Goal: Task Accomplishment & Management: Complete application form

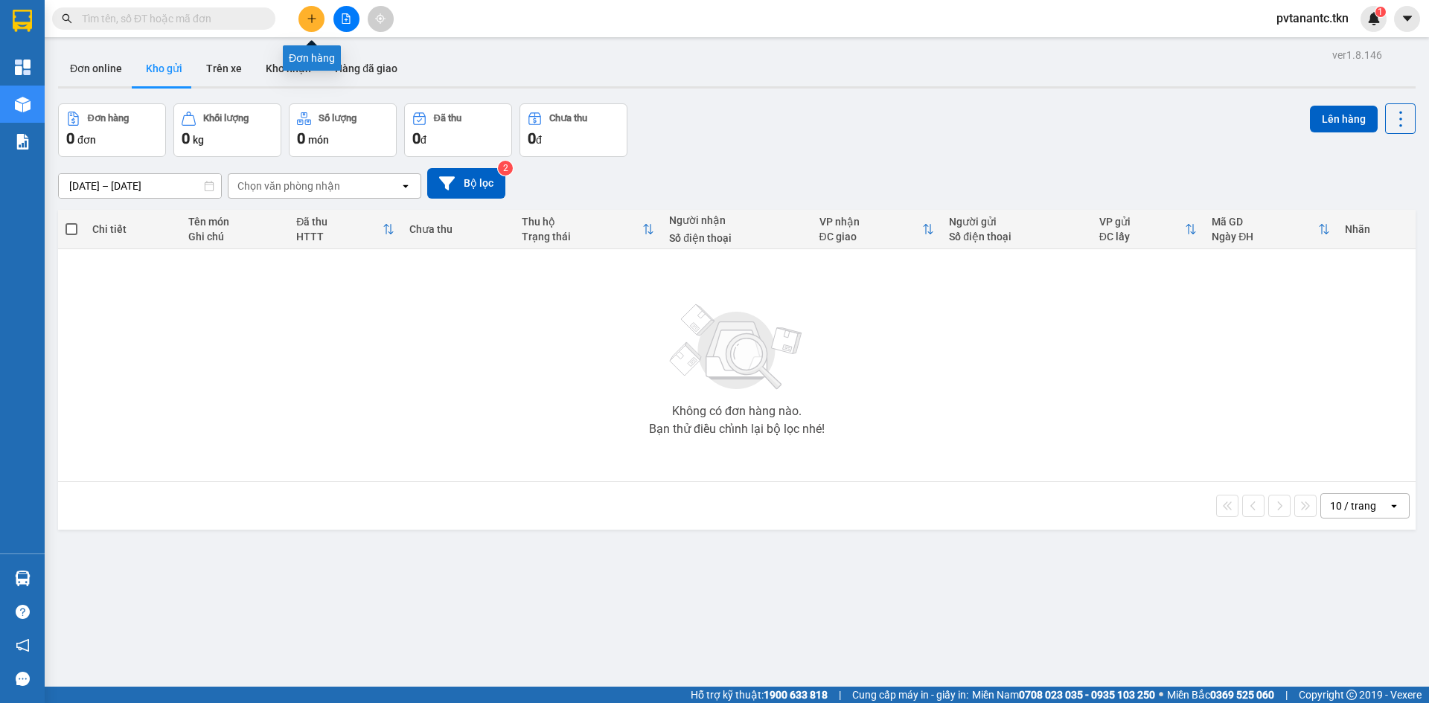
click at [317, 21] on button at bounding box center [311, 19] width 26 height 26
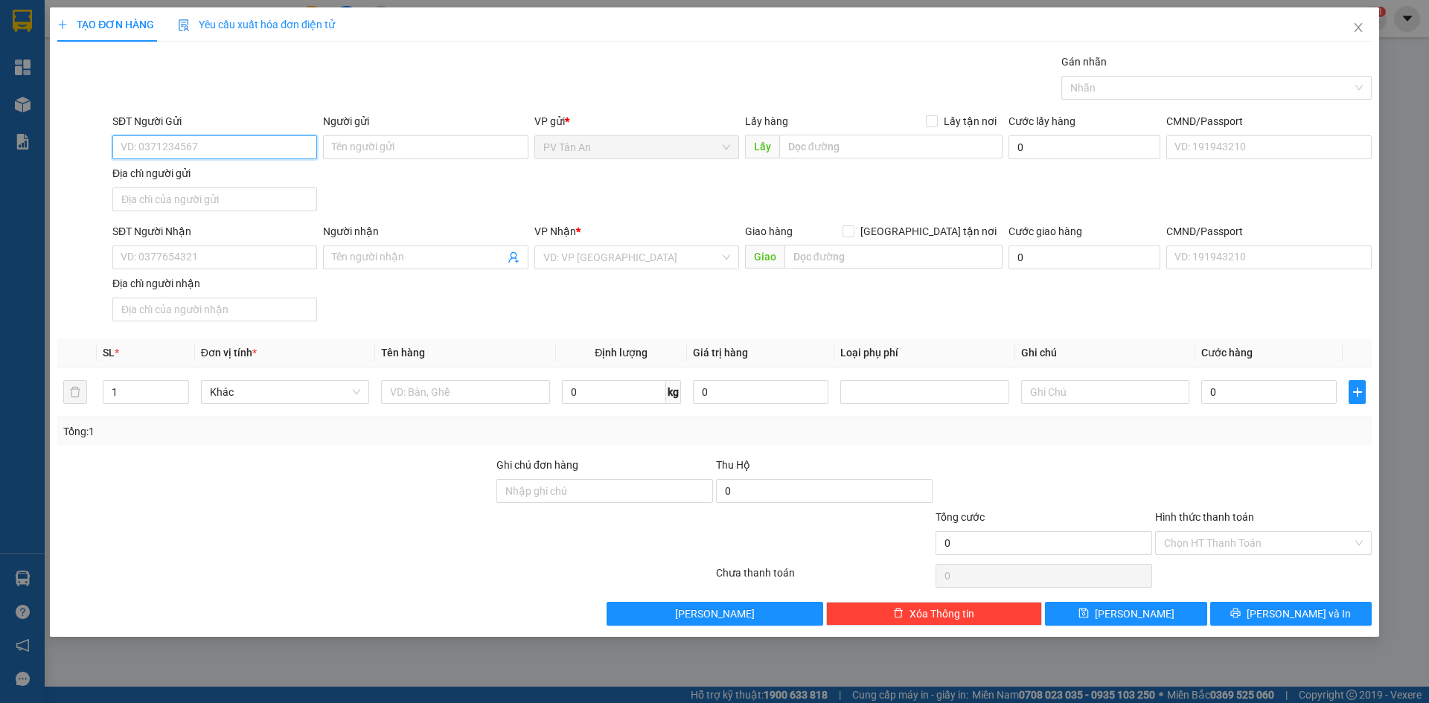
click at [147, 143] on input "SĐT Người Gửi" at bounding box center [214, 147] width 205 height 24
type input "0888121200"
click at [354, 147] on input "Người gửi" at bounding box center [425, 147] width 205 height 24
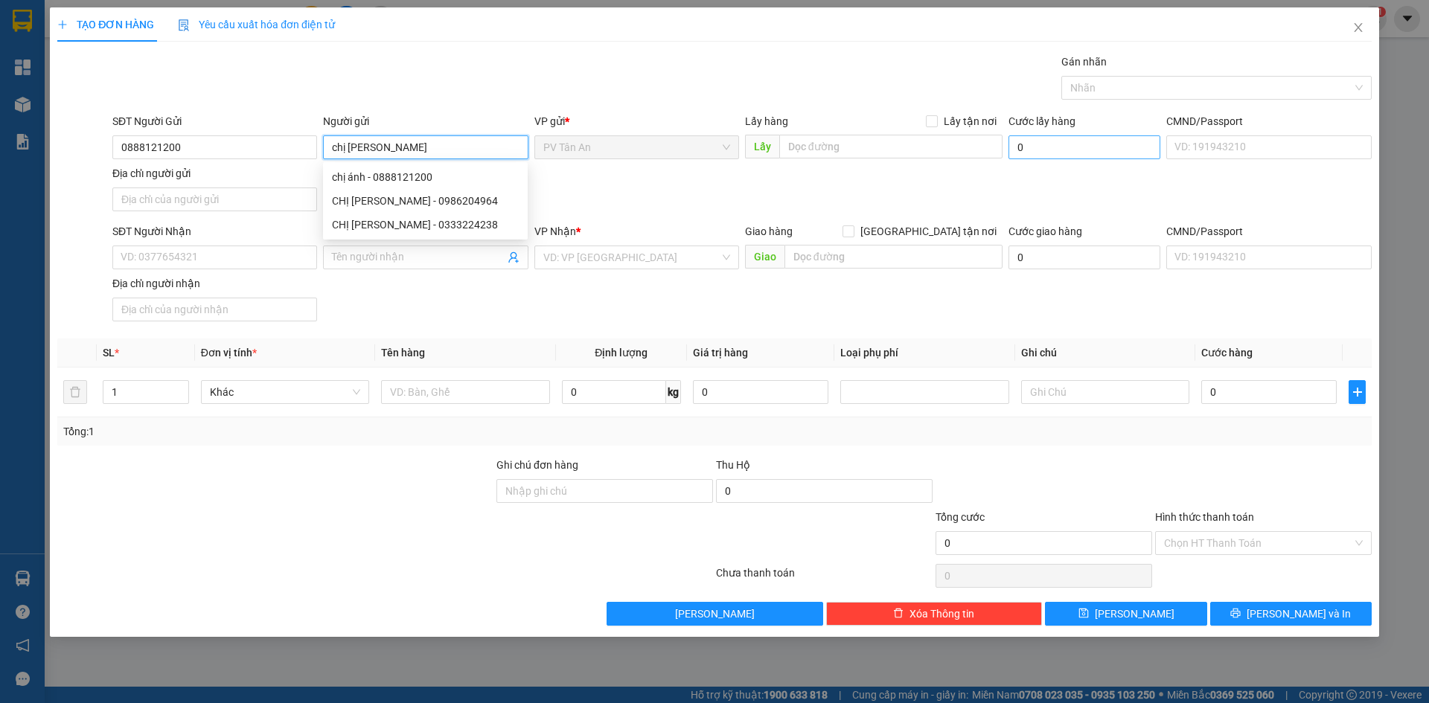
type input "chị [PERSON_NAME]"
click at [1096, 152] on input "0" at bounding box center [1084, 147] width 152 height 24
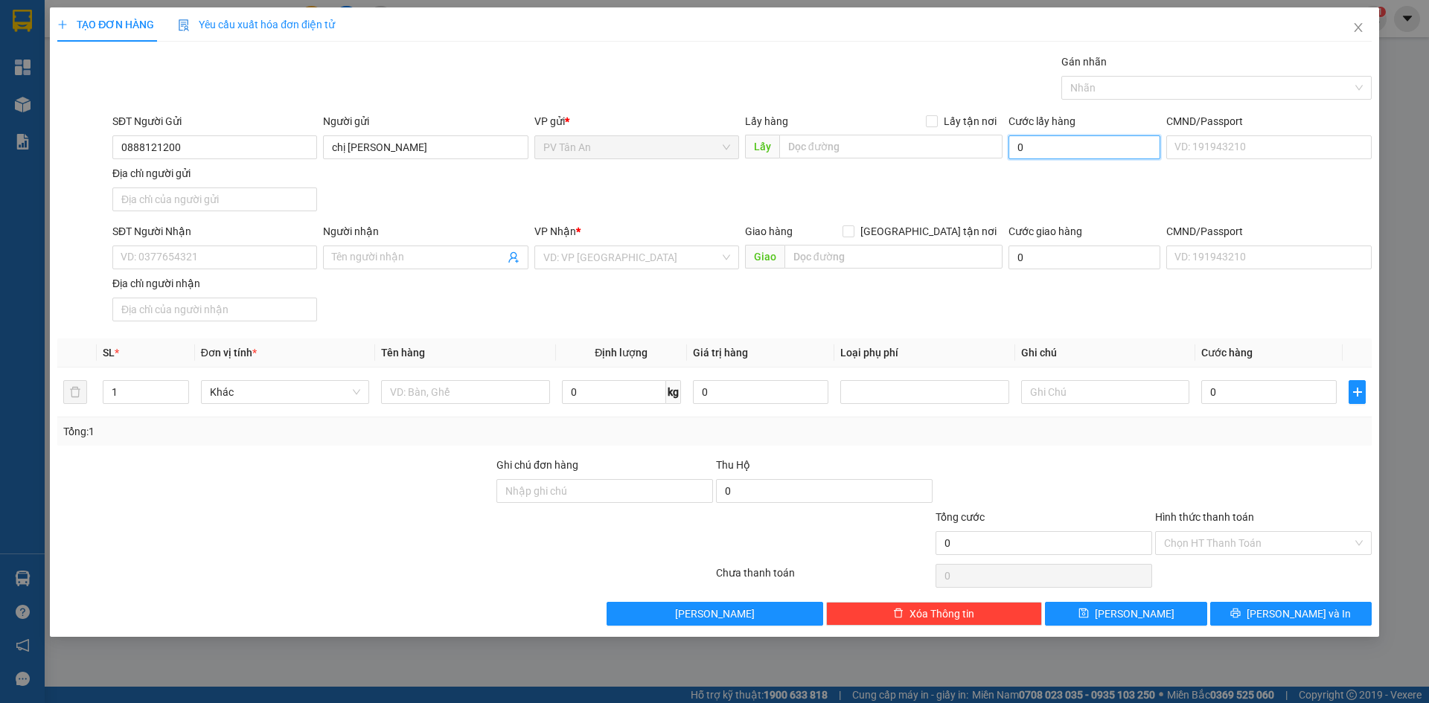
type input "3"
type input "30"
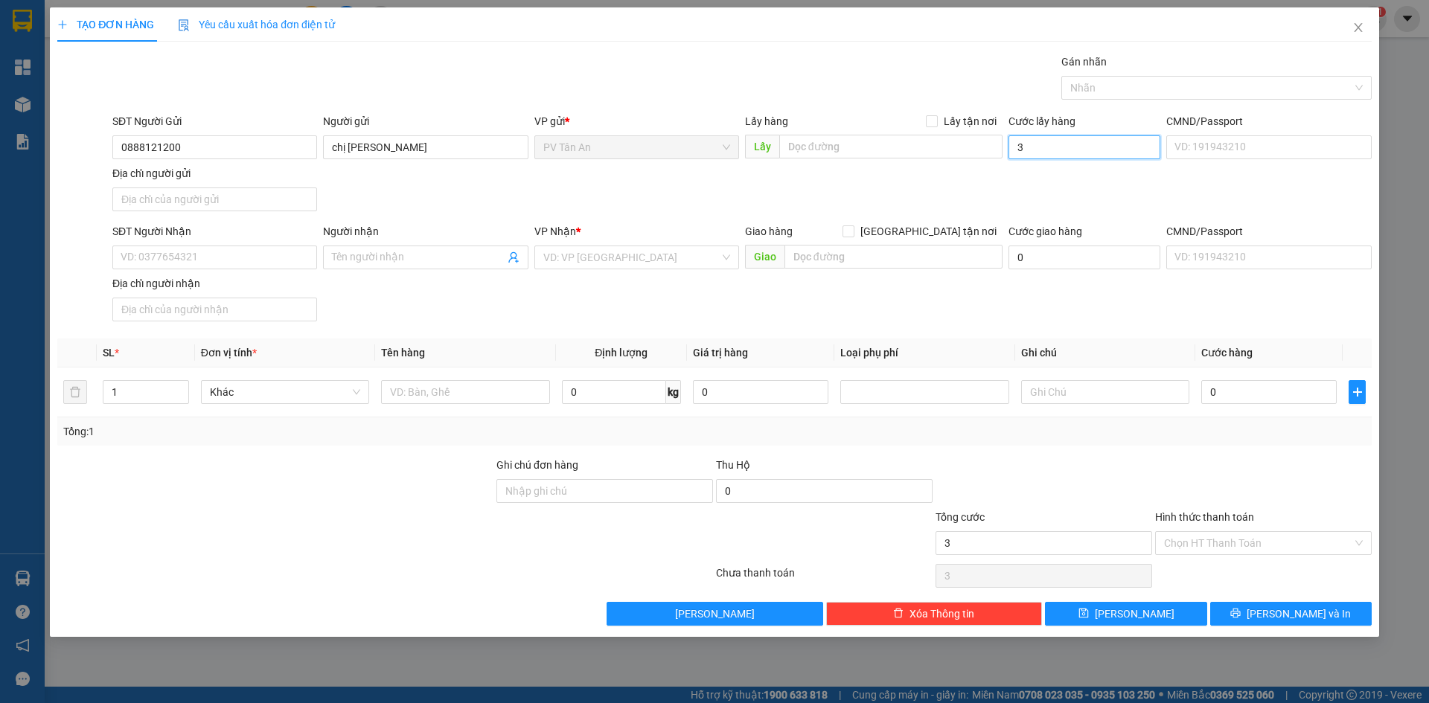
type input "30"
type input "0"
type input "3"
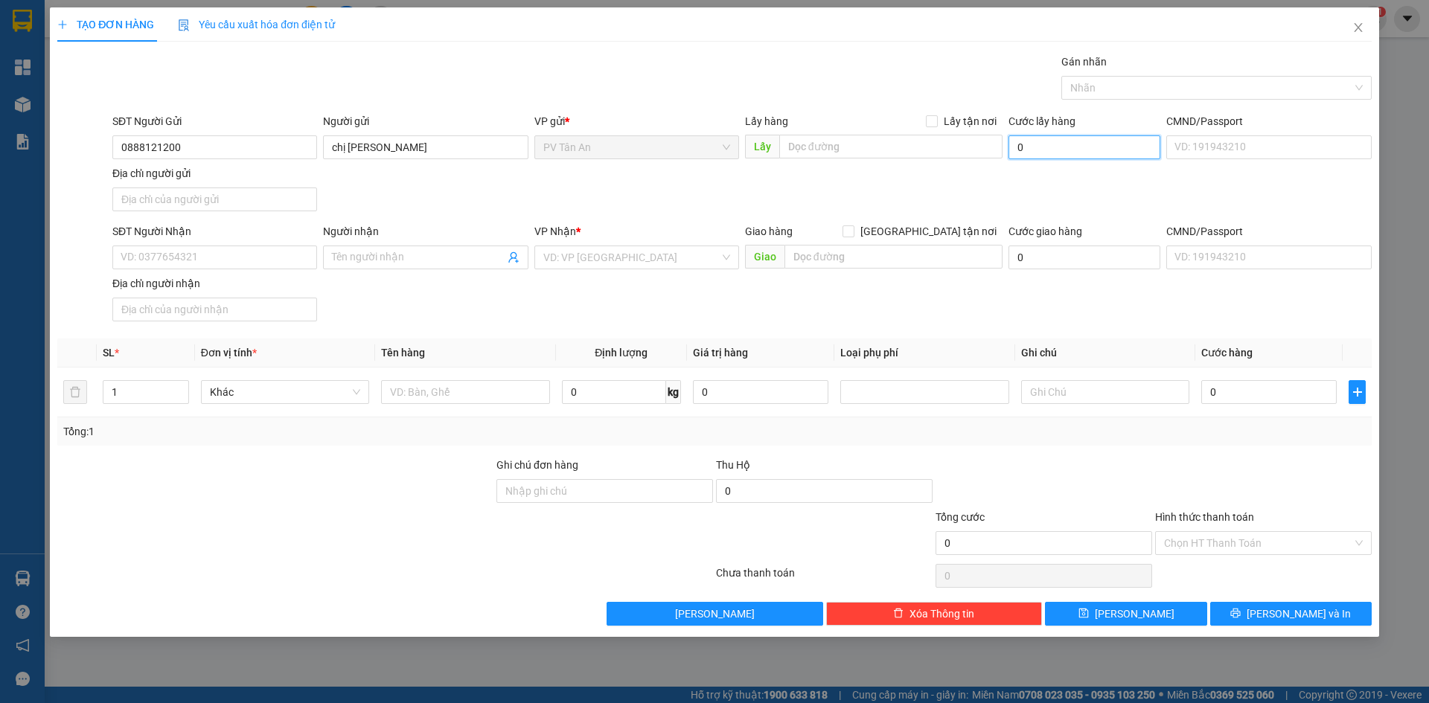
type input "3"
type input "30"
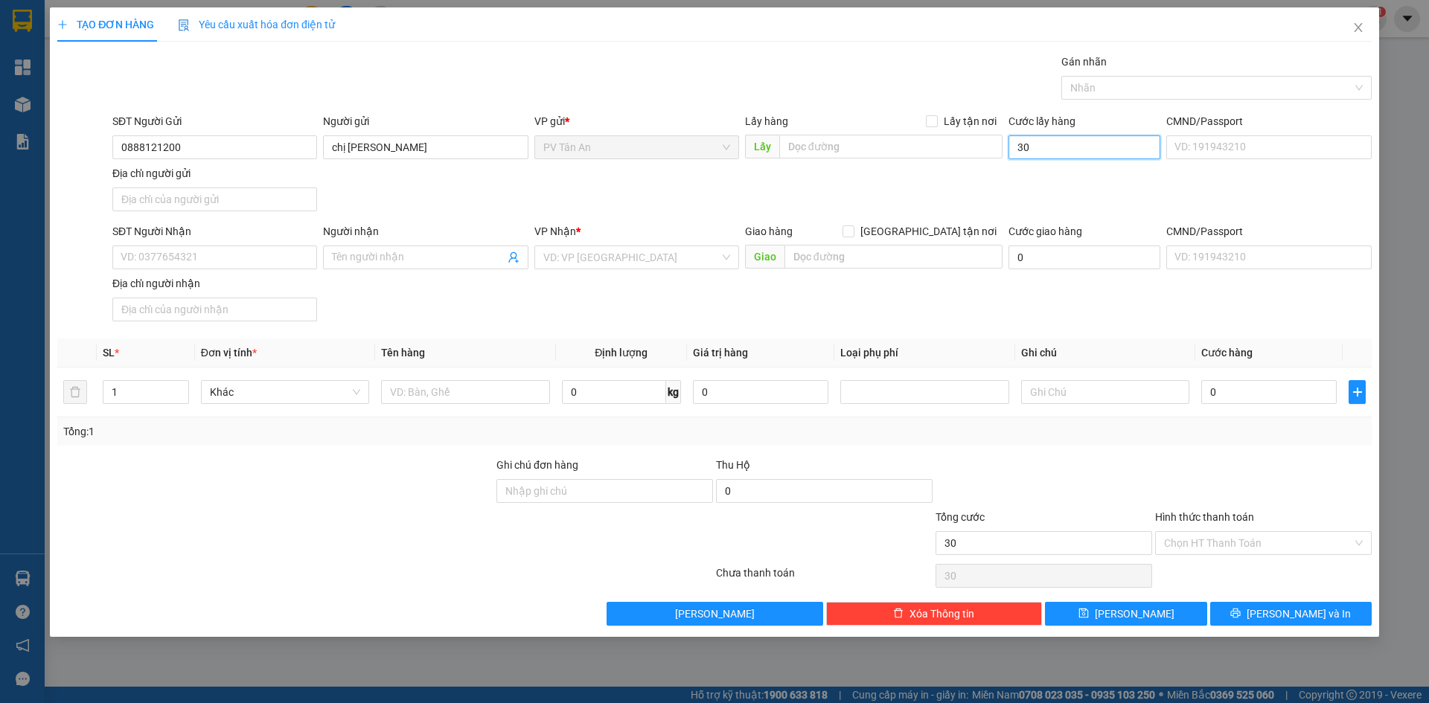
type input "300"
type input "3.000"
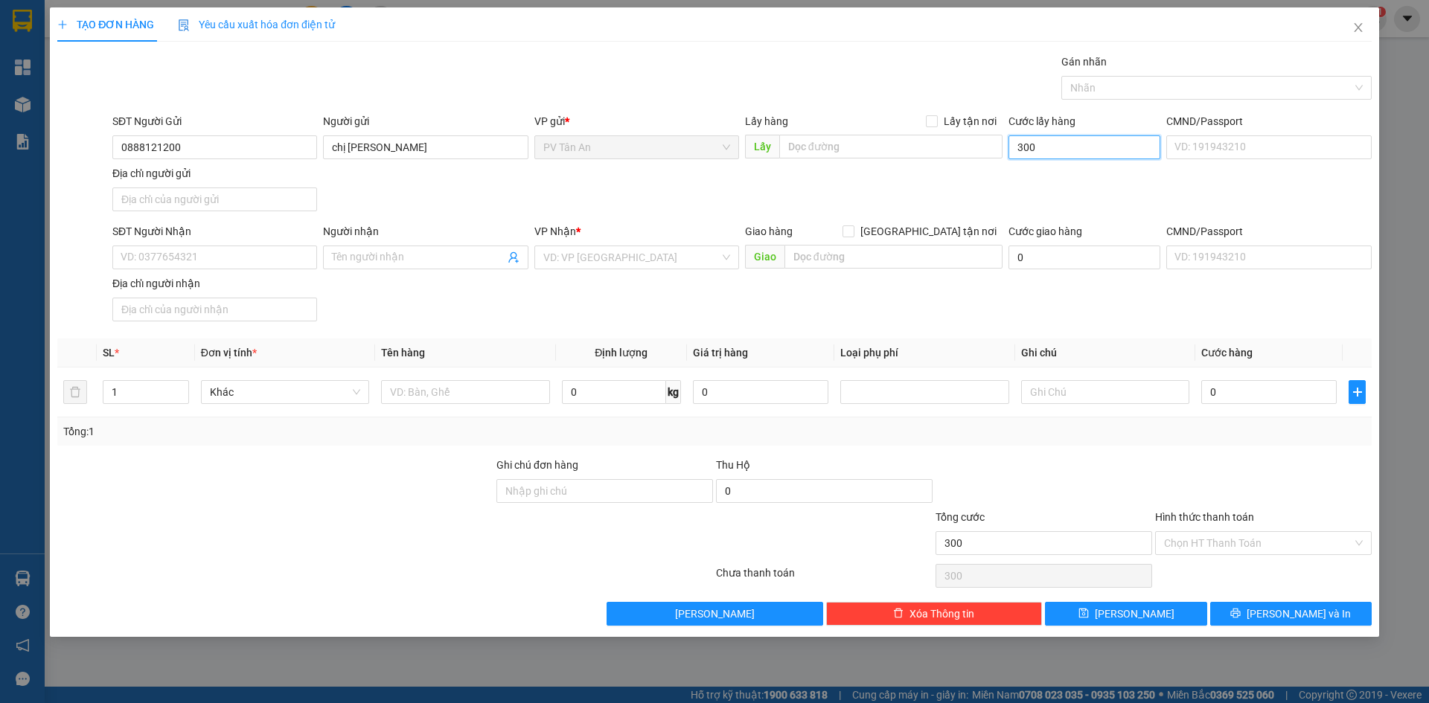
type input "3.000"
type input "30.000"
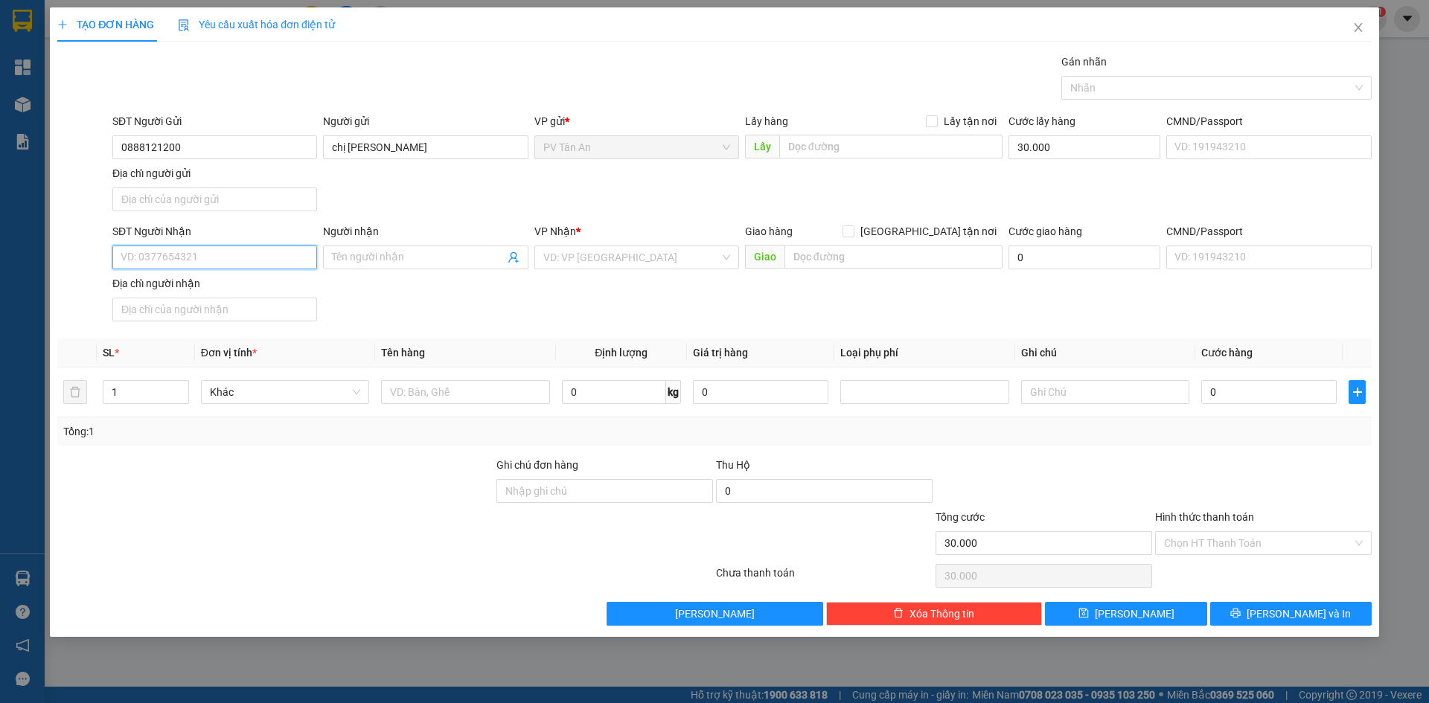
click at [186, 256] on input "SĐT Người Nhận" at bounding box center [214, 258] width 205 height 24
type input "0913838996"
click at [436, 253] on input "Người nhận" at bounding box center [418, 257] width 172 height 16
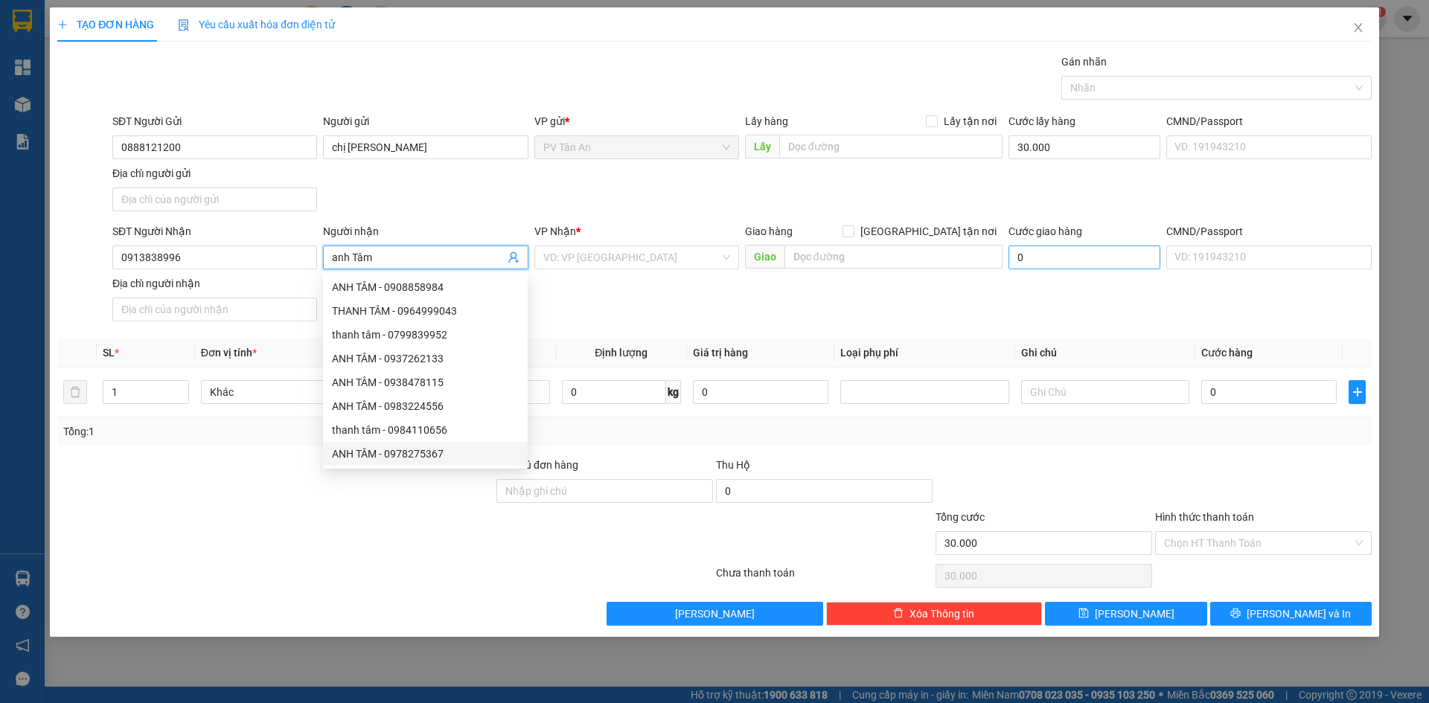
type input "anh Tâm"
click at [1093, 258] on input "0" at bounding box center [1084, 258] width 152 height 24
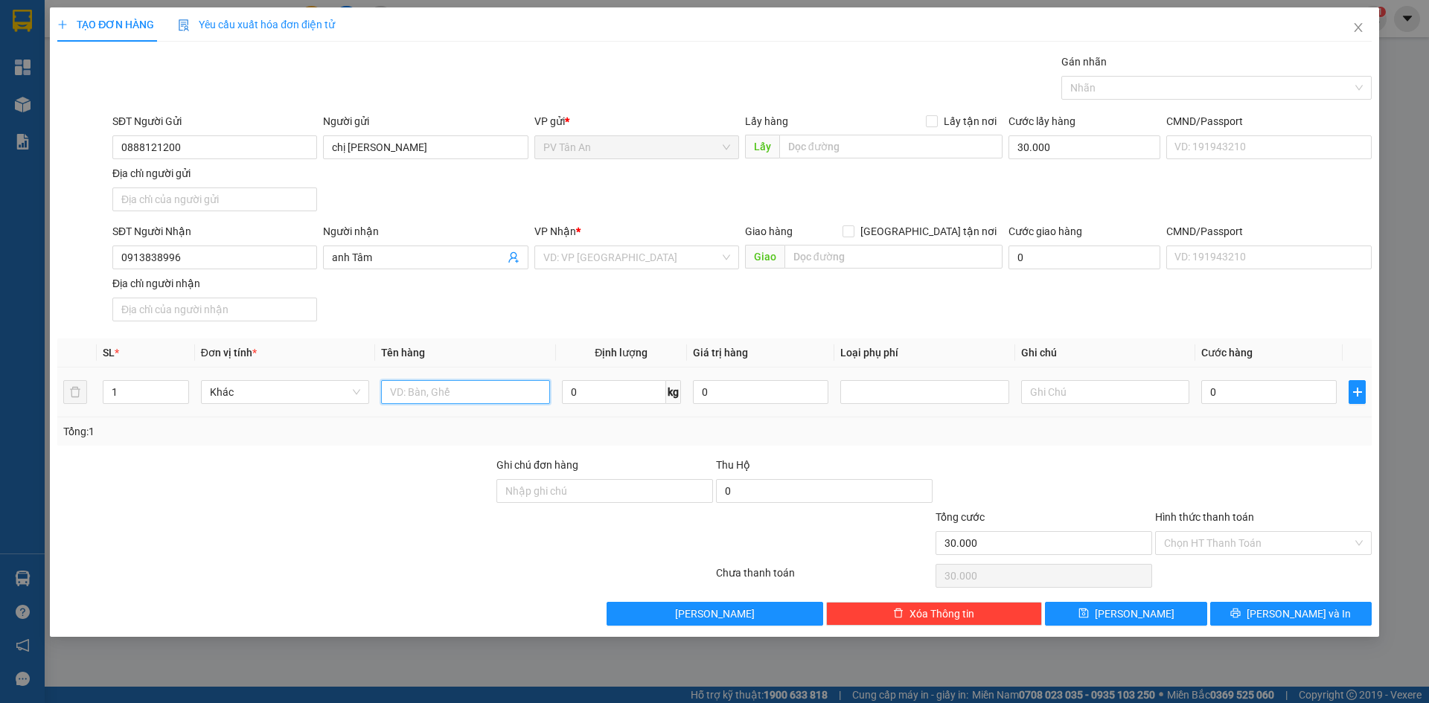
click at [458, 394] on input "text" at bounding box center [465, 392] width 168 height 24
click at [1360, 542] on div "Chọn HT Thanh Toán" at bounding box center [1263, 543] width 217 height 24
type input "hồ sơ"
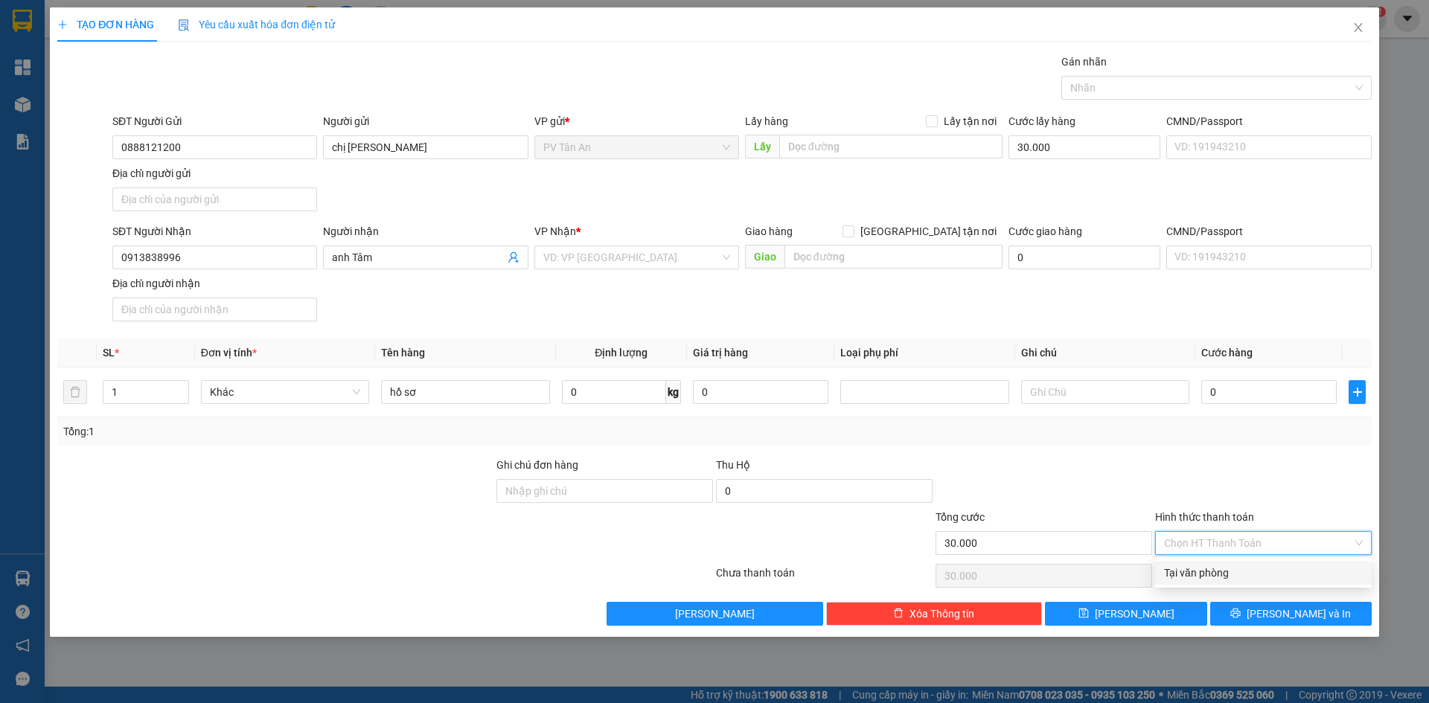
click at [1318, 575] on div "Tại văn phòng" at bounding box center [1263, 573] width 199 height 16
type input "0"
click at [1081, 148] on input "30.000" at bounding box center [1084, 147] width 152 height 24
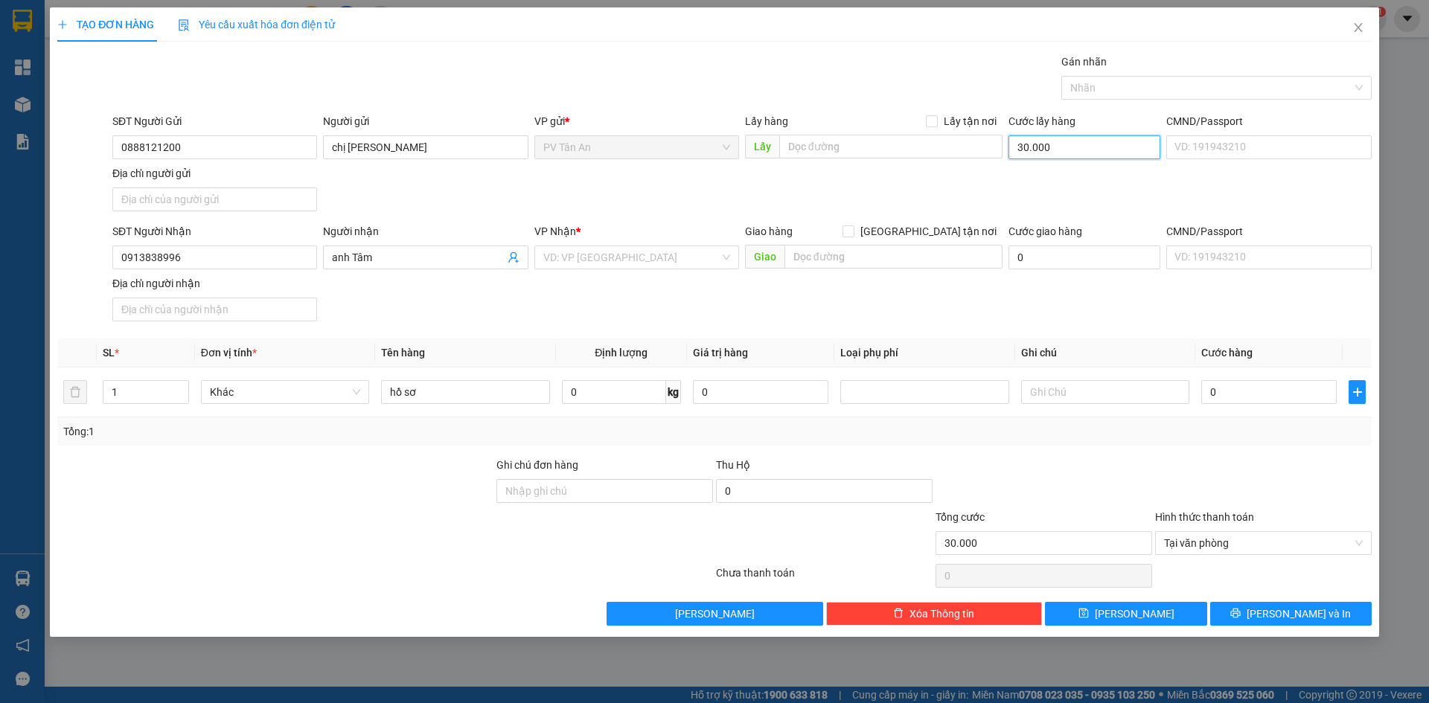
type input "0"
type input "3"
type input "30"
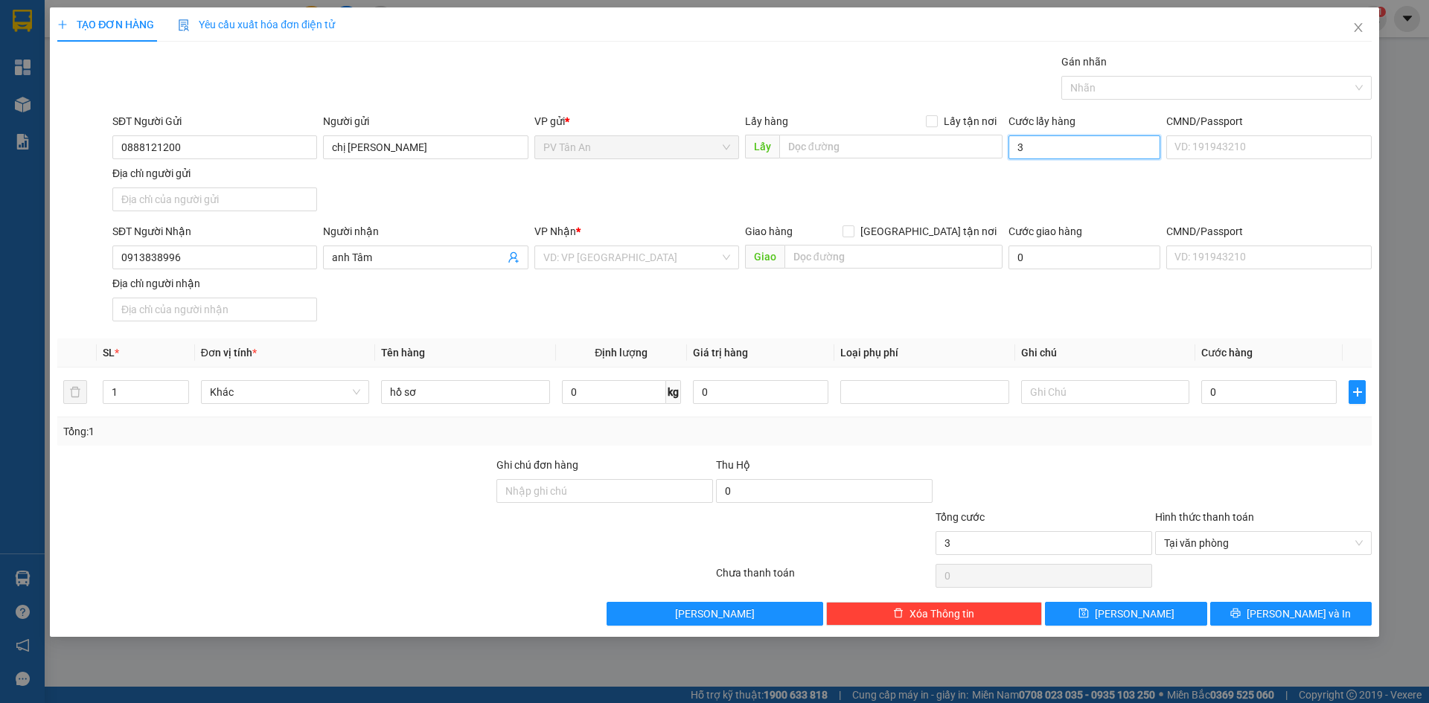
type input "30"
type input "300"
type input "3.000"
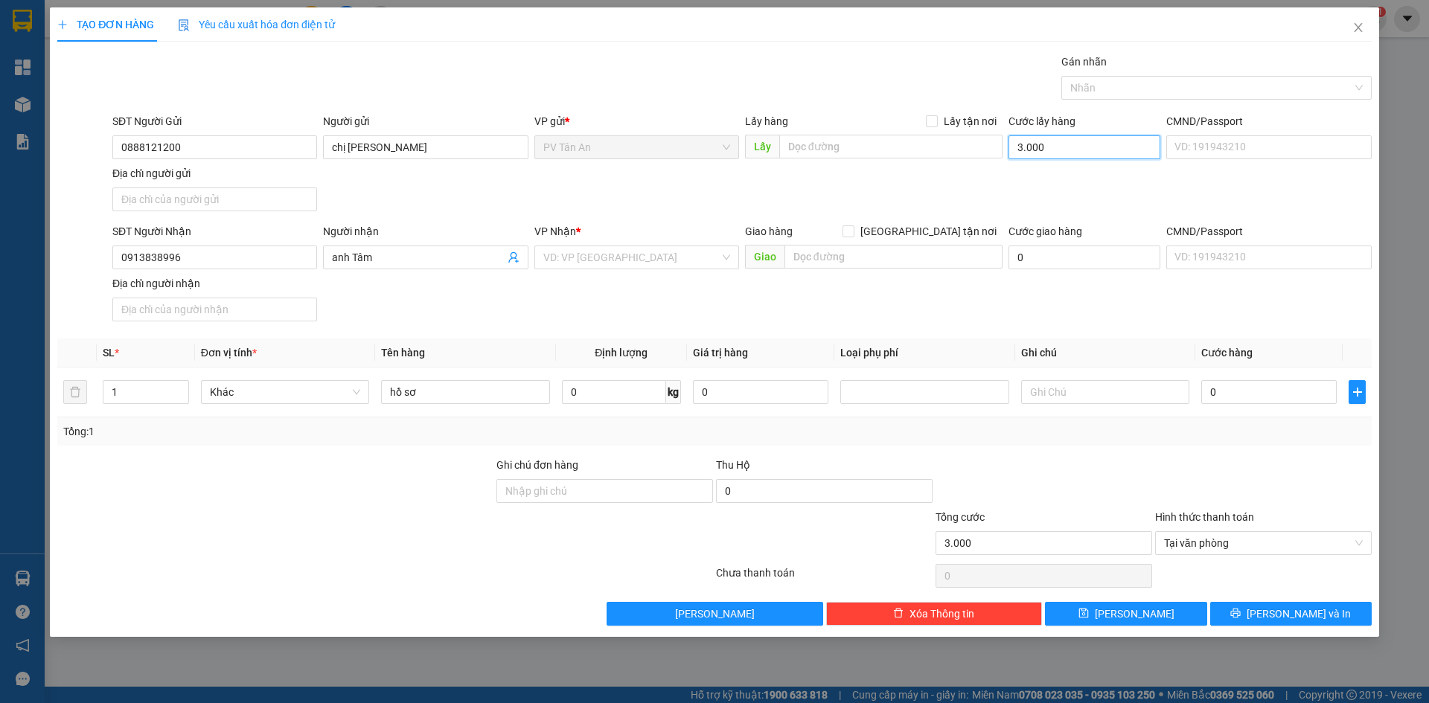
type input "30.000"
click at [1285, 617] on span "[PERSON_NAME] và In" at bounding box center [1299, 614] width 104 height 16
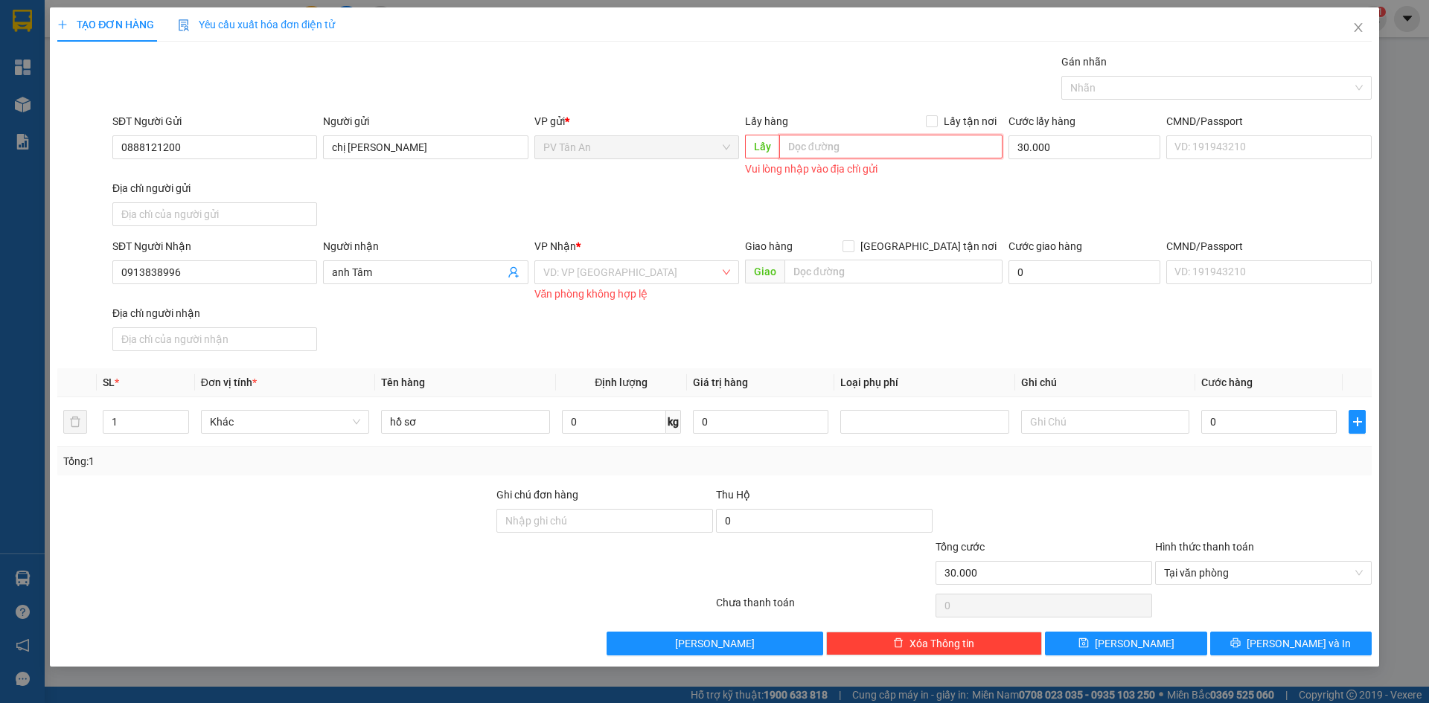
click at [811, 145] on input "text" at bounding box center [890, 147] width 223 height 24
click at [1282, 645] on span "[PERSON_NAME] và In" at bounding box center [1299, 644] width 104 height 16
click at [1067, 259] on div "Cước giao hàng" at bounding box center [1084, 249] width 152 height 22
click at [1299, 643] on span "[PERSON_NAME] và In" at bounding box center [1299, 644] width 104 height 16
click at [1106, 147] on input "30.000" at bounding box center [1084, 147] width 152 height 24
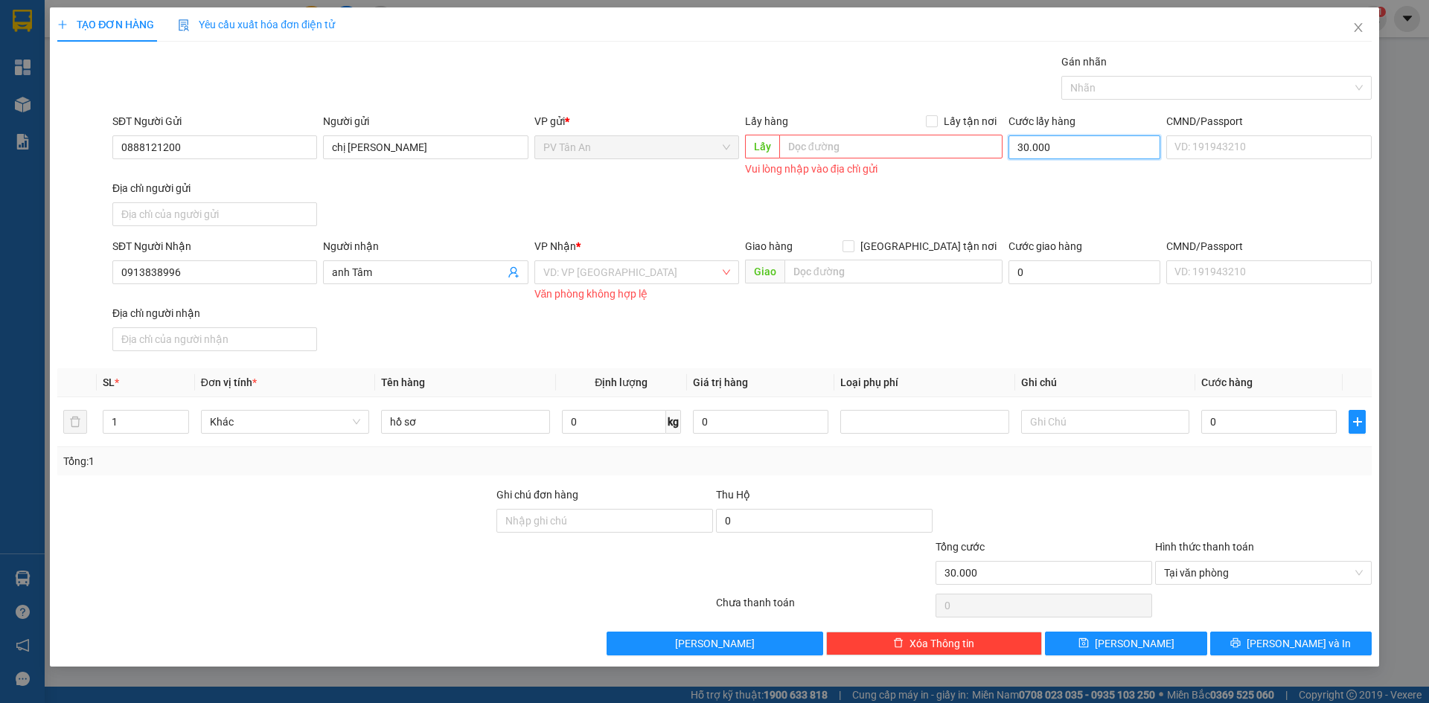
type input "0"
click at [1059, 268] on input "0" at bounding box center [1084, 272] width 152 height 24
type input "3"
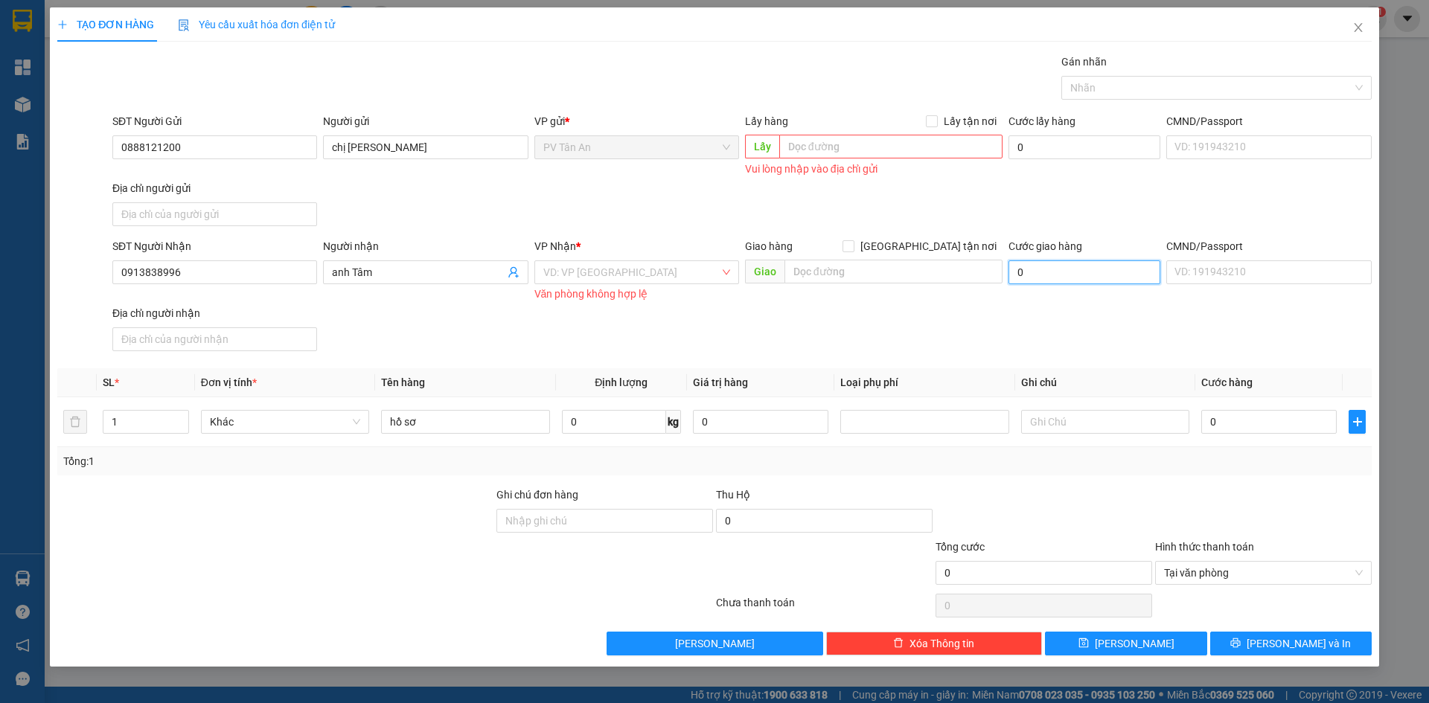
type input "3"
type input "30"
type input "300"
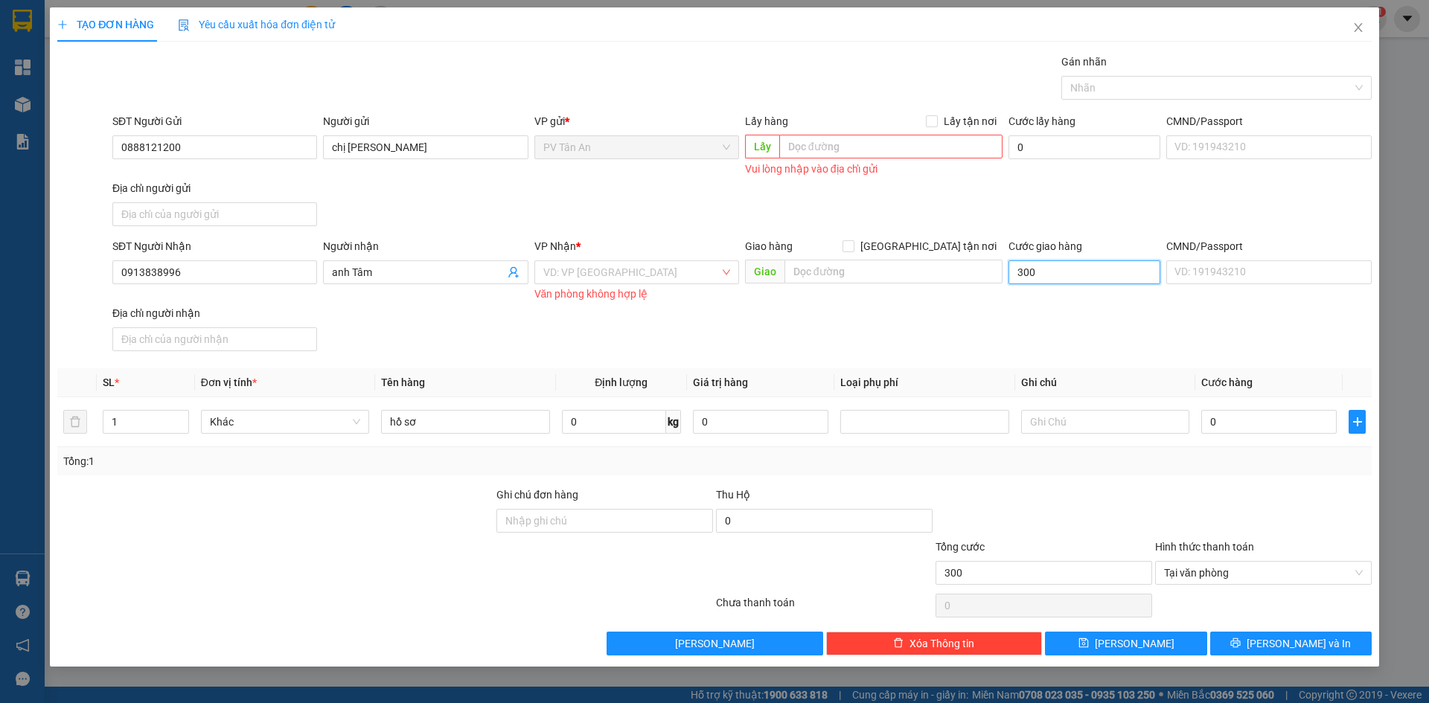
type input "3.000"
click at [1069, 281] on input "3.000" at bounding box center [1084, 272] width 152 height 24
type input "300"
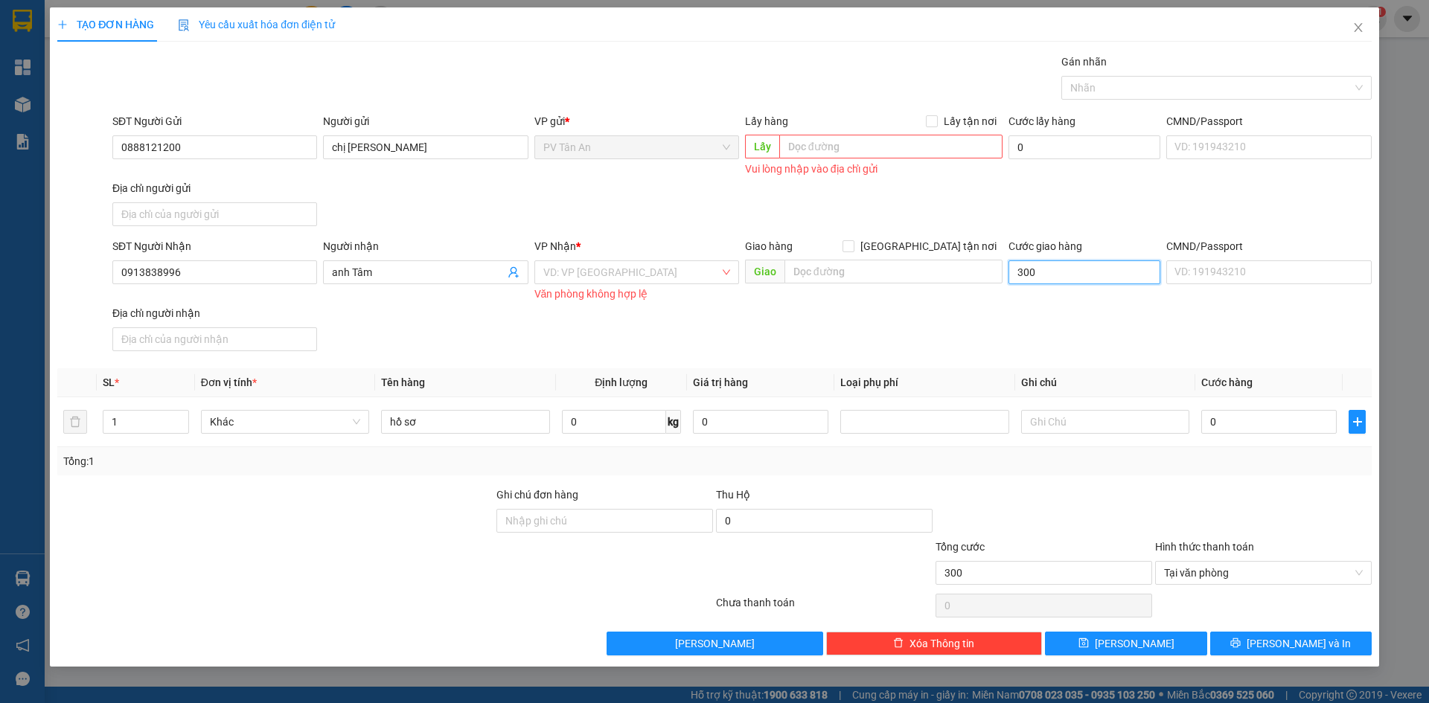
type input "30"
type input "3"
type input "0"
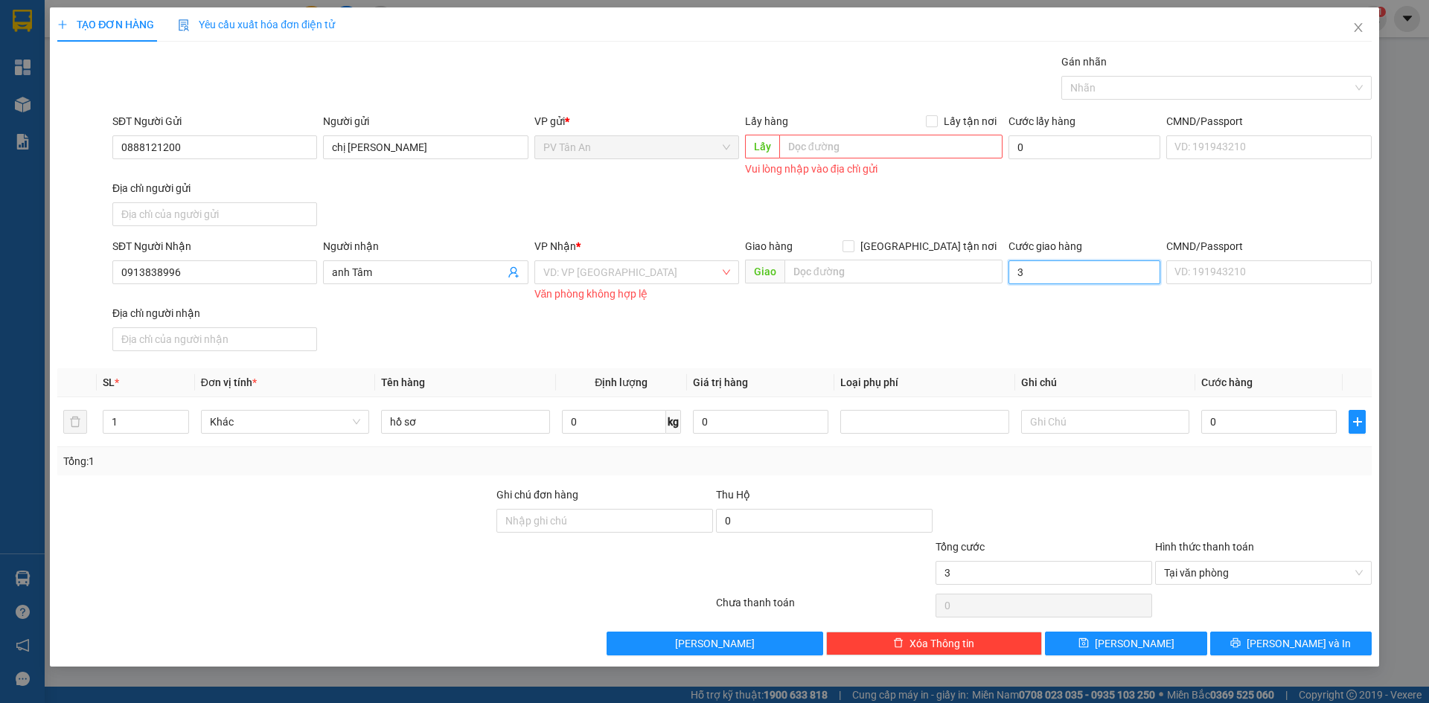
type input "0"
click at [1253, 423] on input "0" at bounding box center [1268, 422] width 135 height 24
type input "3"
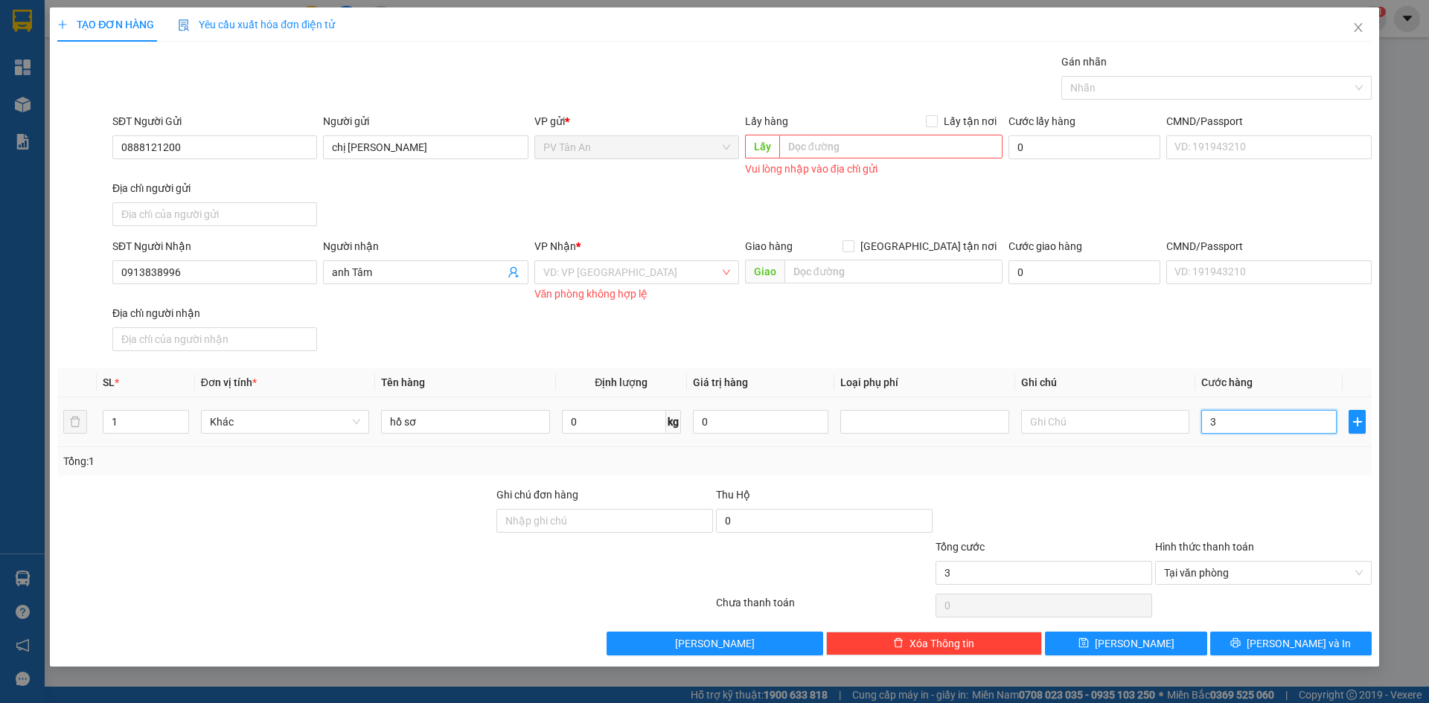
type input "30"
type input "300"
type input "3.000"
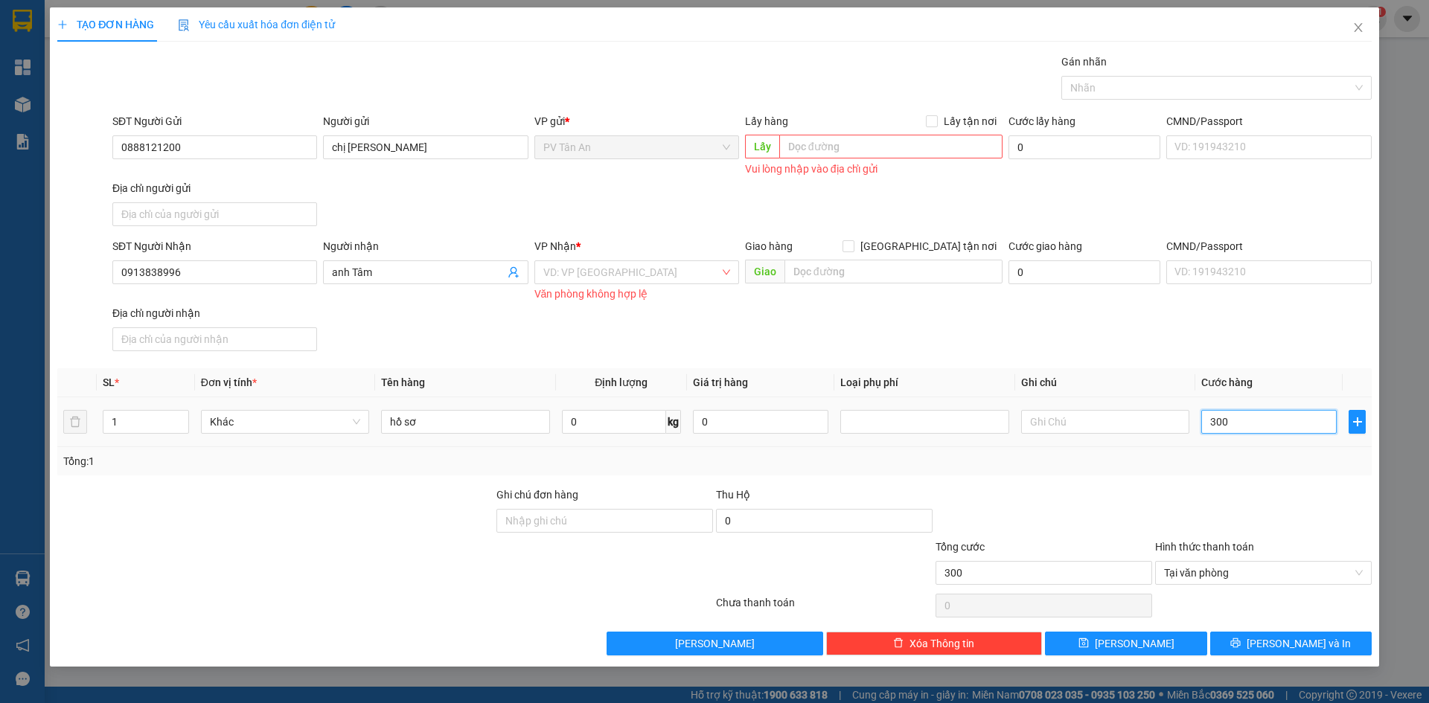
type input "3.000"
type input "30.000"
click at [1296, 642] on span "[PERSON_NAME] và In" at bounding box center [1299, 644] width 104 height 16
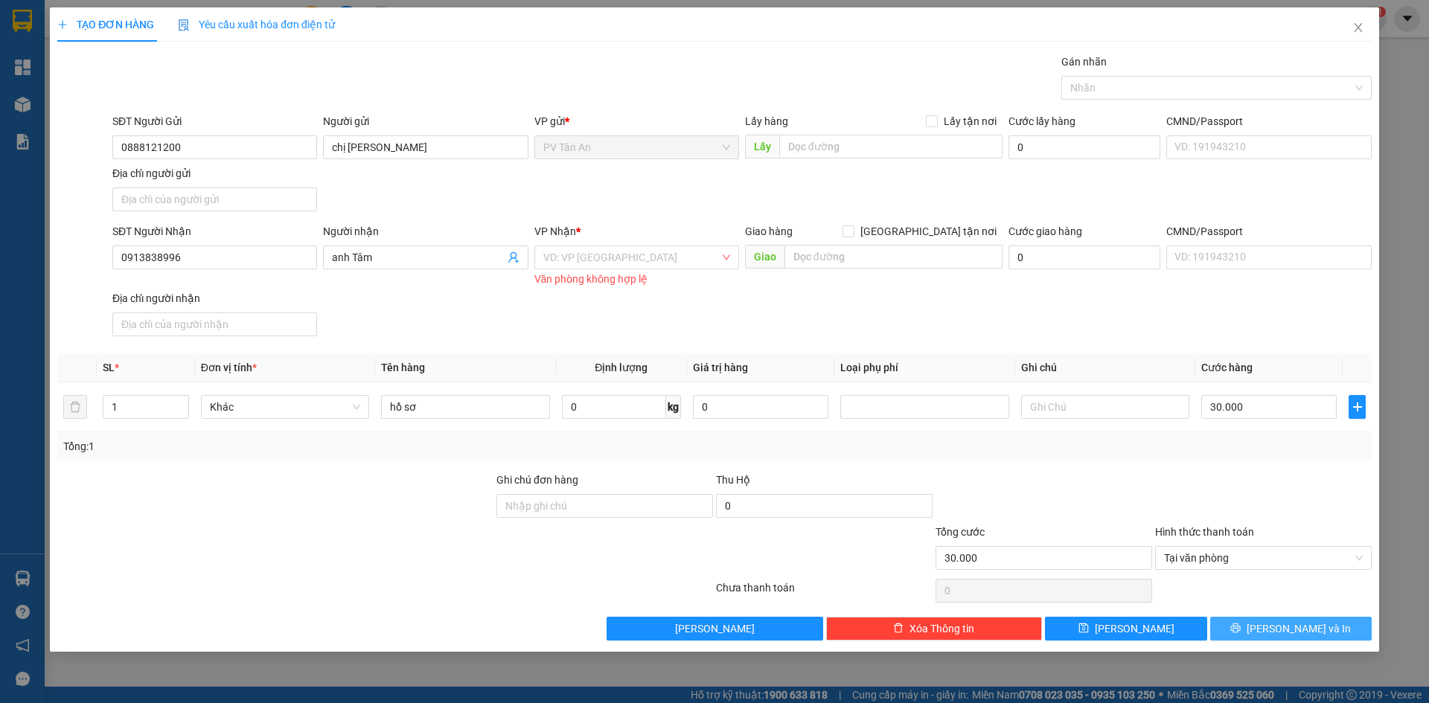
click at [1291, 630] on span "[PERSON_NAME] và In" at bounding box center [1299, 629] width 104 height 16
click at [614, 262] on input "search" at bounding box center [631, 257] width 176 height 22
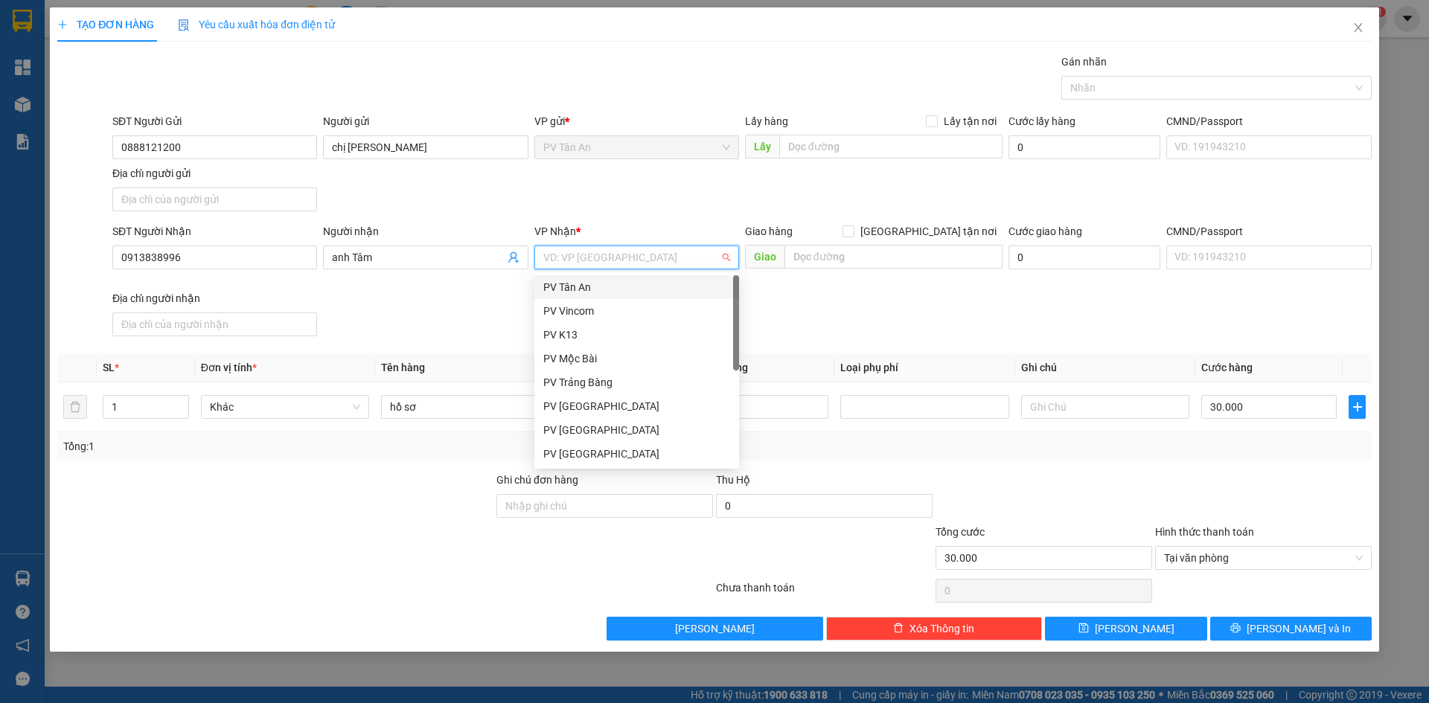
click at [610, 288] on div "PV Tân An" at bounding box center [636, 287] width 187 height 16
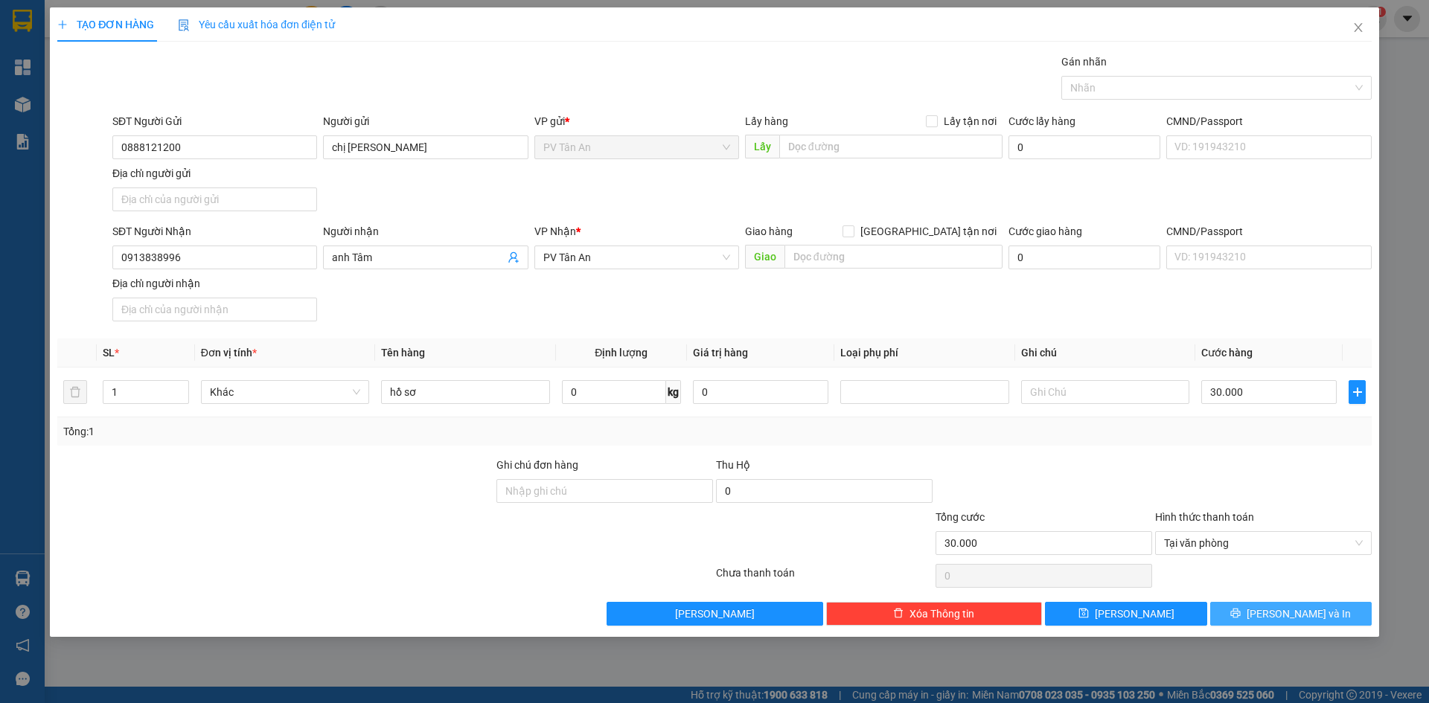
click at [1255, 613] on button "[PERSON_NAME] và In" at bounding box center [1291, 614] width 162 height 24
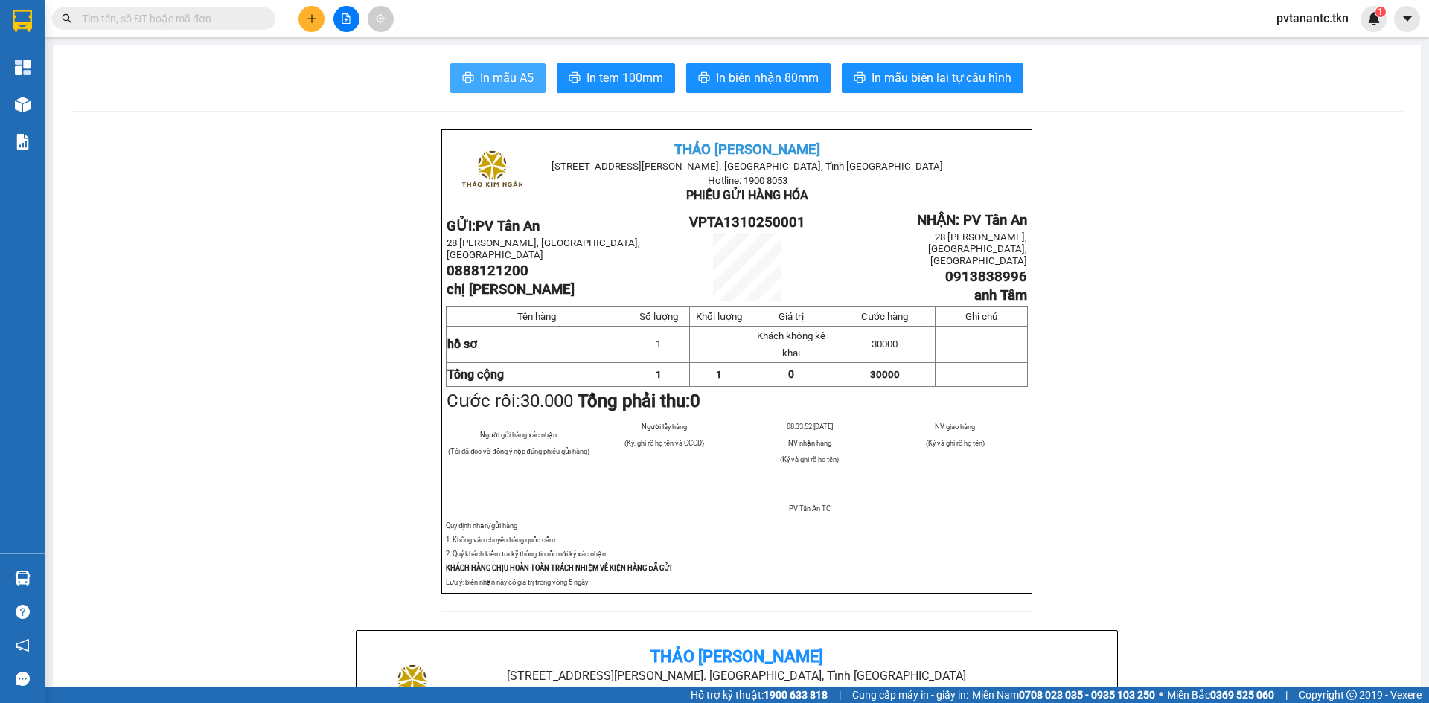
click at [505, 74] on span "In mẫu A5" at bounding box center [507, 77] width 54 height 19
click at [499, 77] on span "In mẫu A5" at bounding box center [507, 77] width 54 height 19
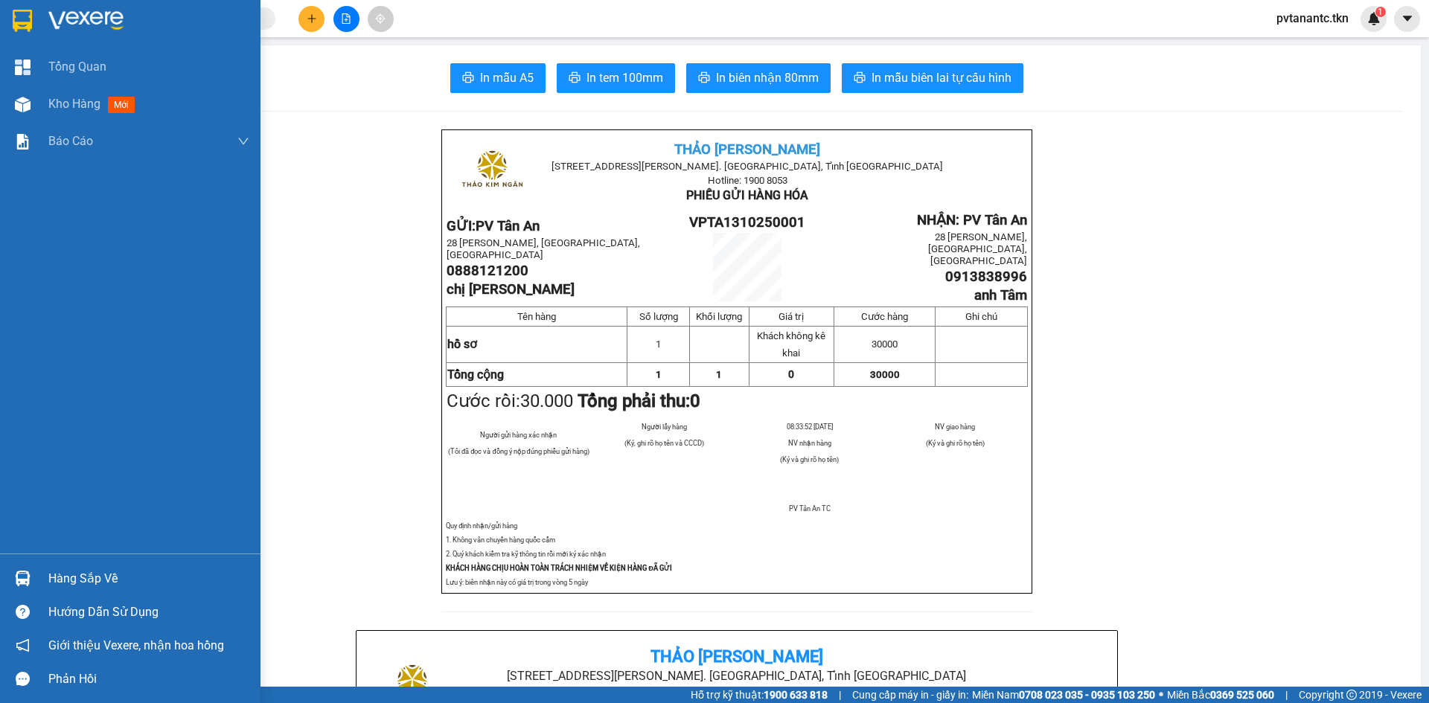
click at [65, 580] on div "Hàng sắp về" at bounding box center [148, 579] width 201 height 22
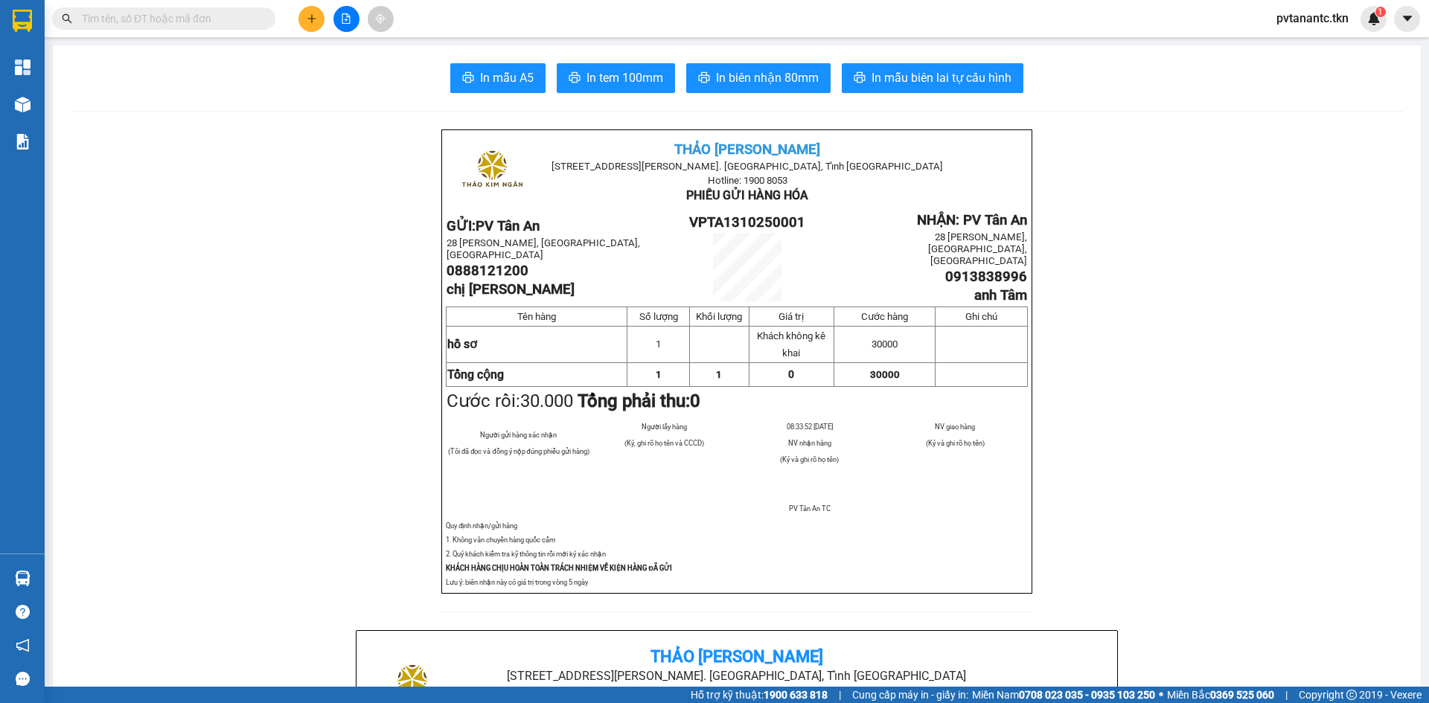
click at [258, 284] on section "Kết quả tìm kiếm ( 0 ) Bộ lọc No Data pvtanantc.tkn 1 Tổng Quan Kho hàng mới Bá…" at bounding box center [714, 351] width 1429 height 703
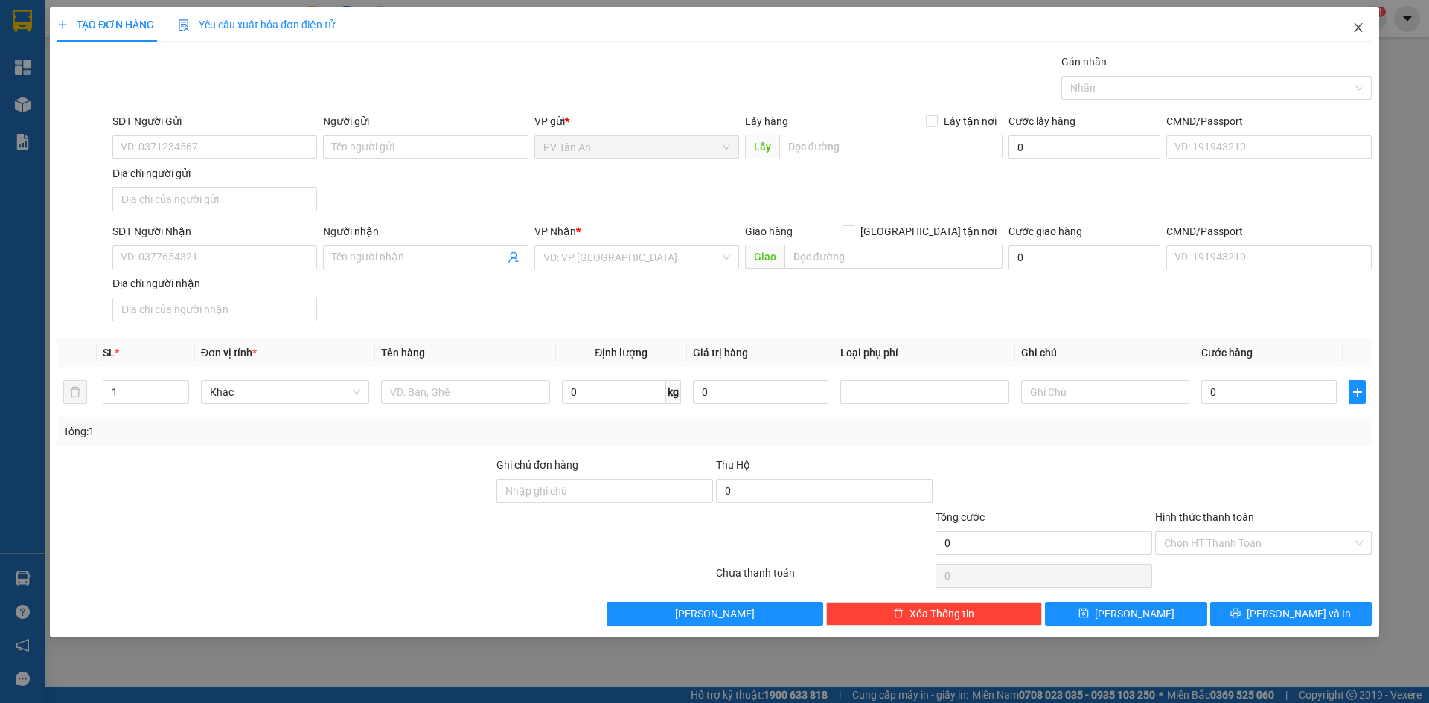
click at [1356, 25] on icon "close" at bounding box center [1358, 27] width 8 height 9
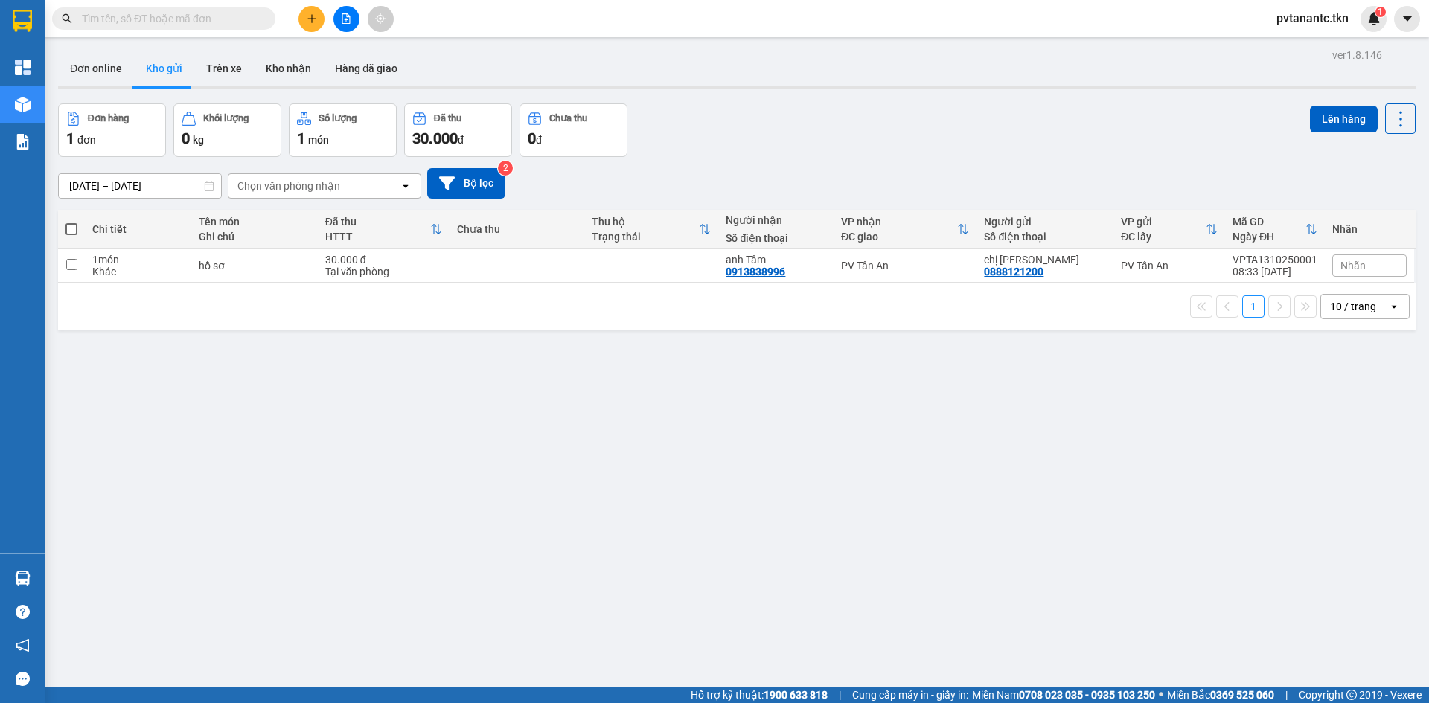
click at [80, 578] on div "ver 1.8.146 Đơn online Kho gửi Trên xe Kho nhận Hàng đã giao Đơn hàng 1 đơn Khố…" at bounding box center [736, 396] width 1369 height 703
click at [166, 63] on button "Kho gửi" at bounding box center [164, 69] width 60 height 36
click at [67, 263] on input "checkbox" at bounding box center [71, 264] width 11 height 11
checkbox input "true"
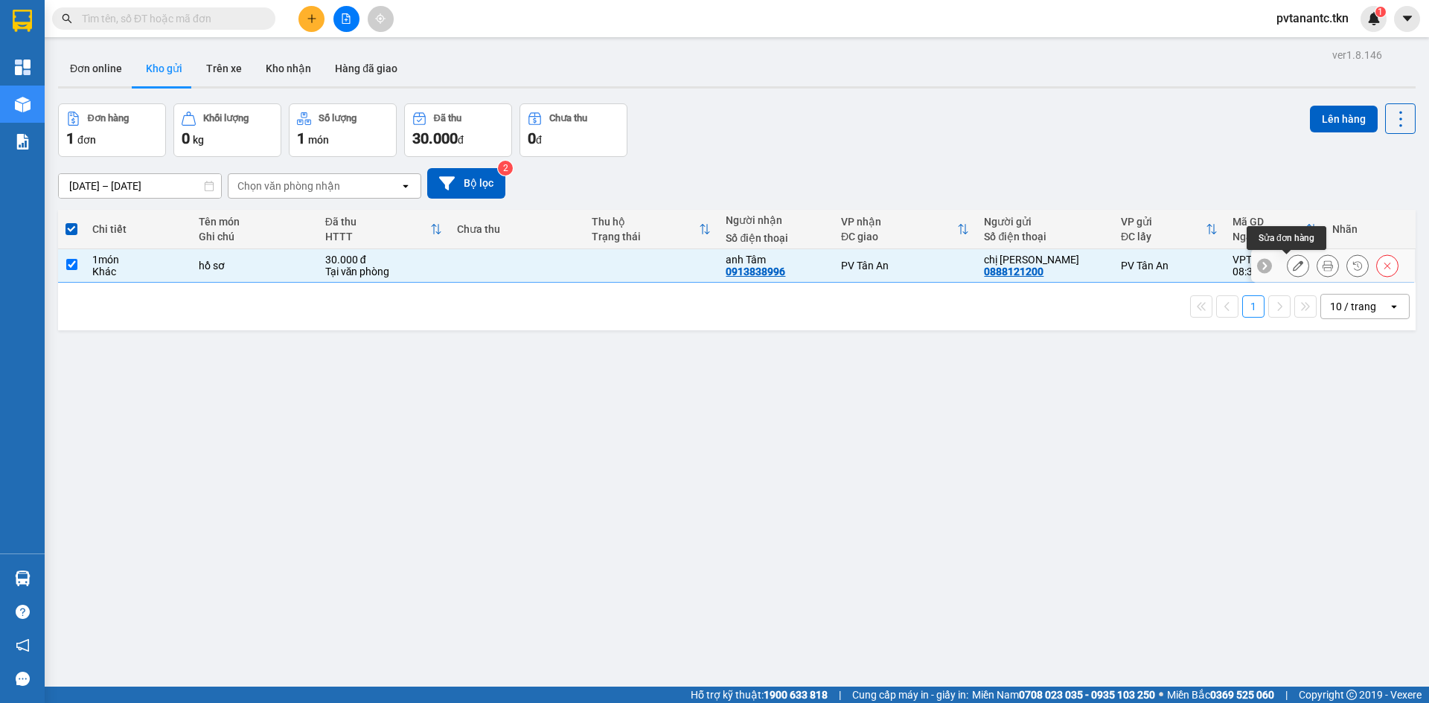
click at [1293, 268] on icon at bounding box center [1298, 265] width 10 height 10
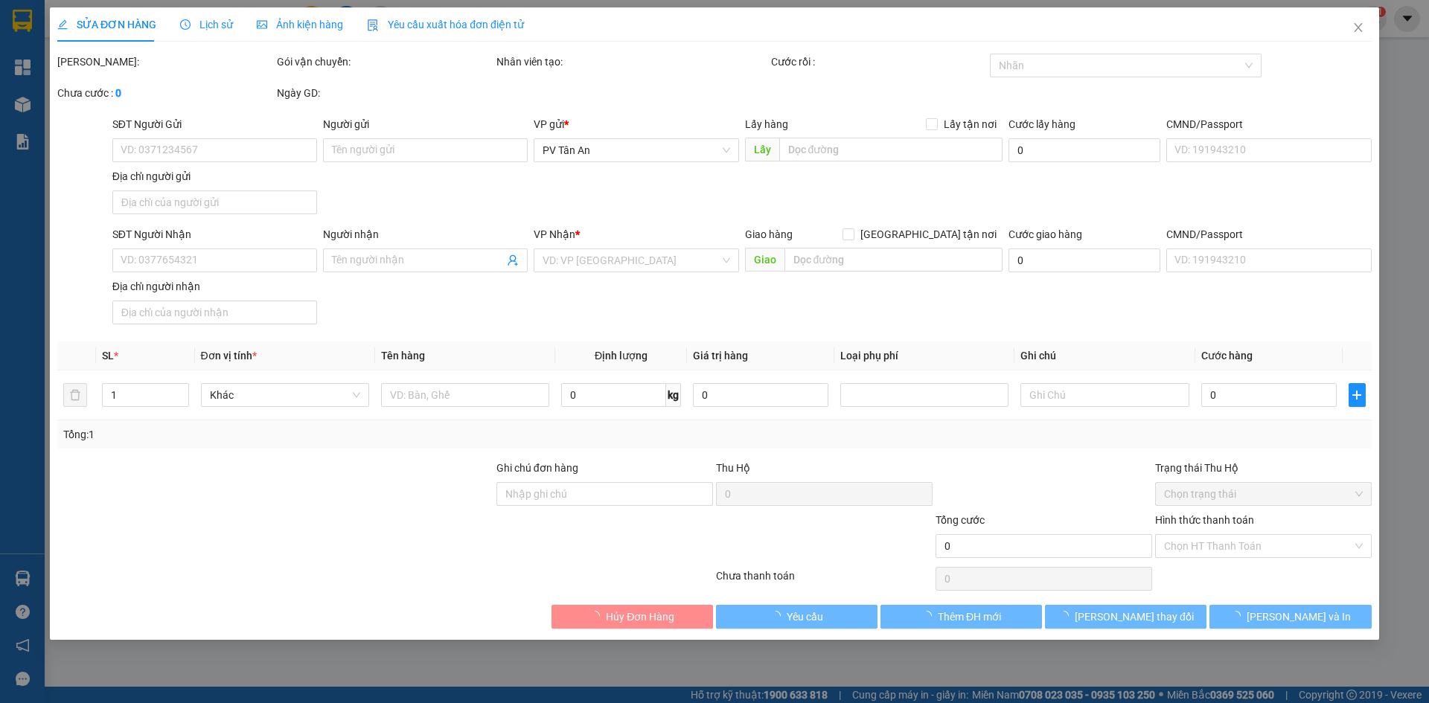
type input "0888121200"
type input "chị [PERSON_NAME]"
type input "0913838996"
type input "anh Tâm"
type input "30.000"
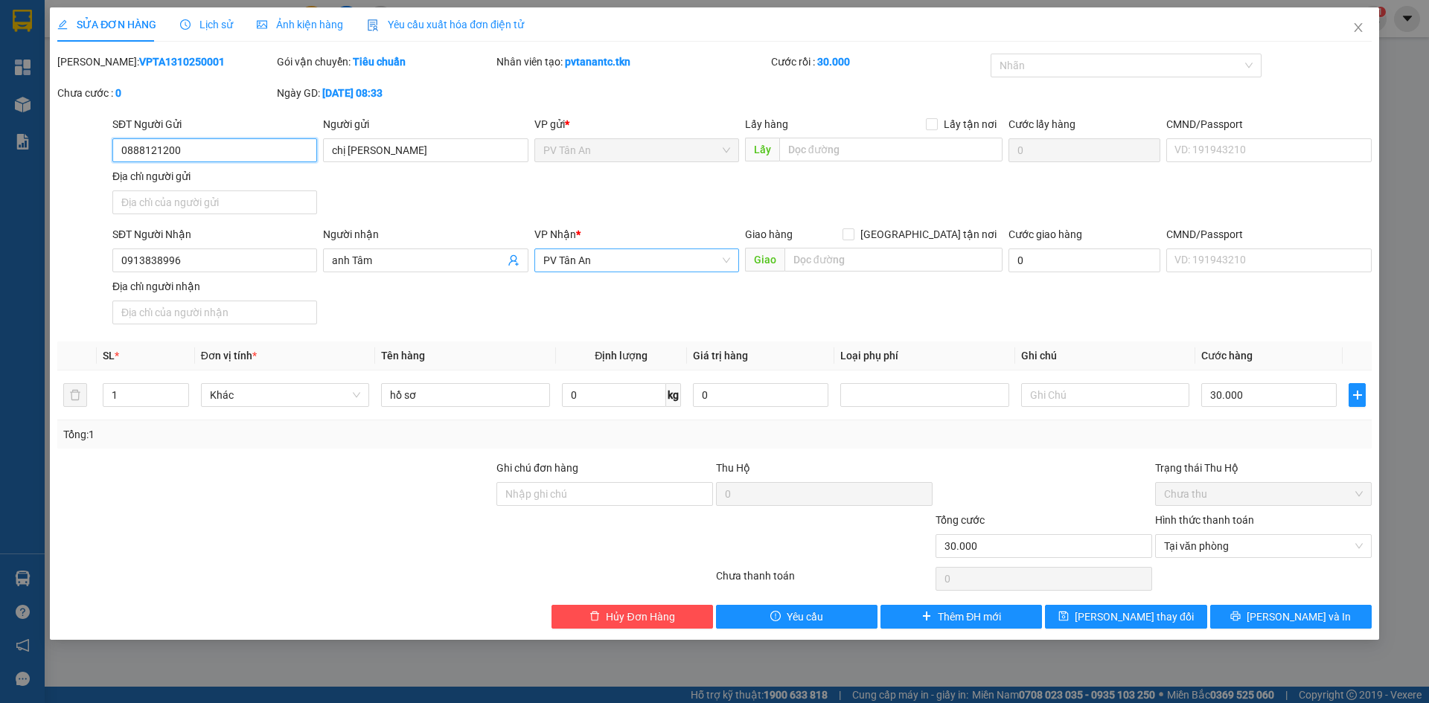
click at [729, 263] on span "PV Tân An" at bounding box center [636, 260] width 187 height 22
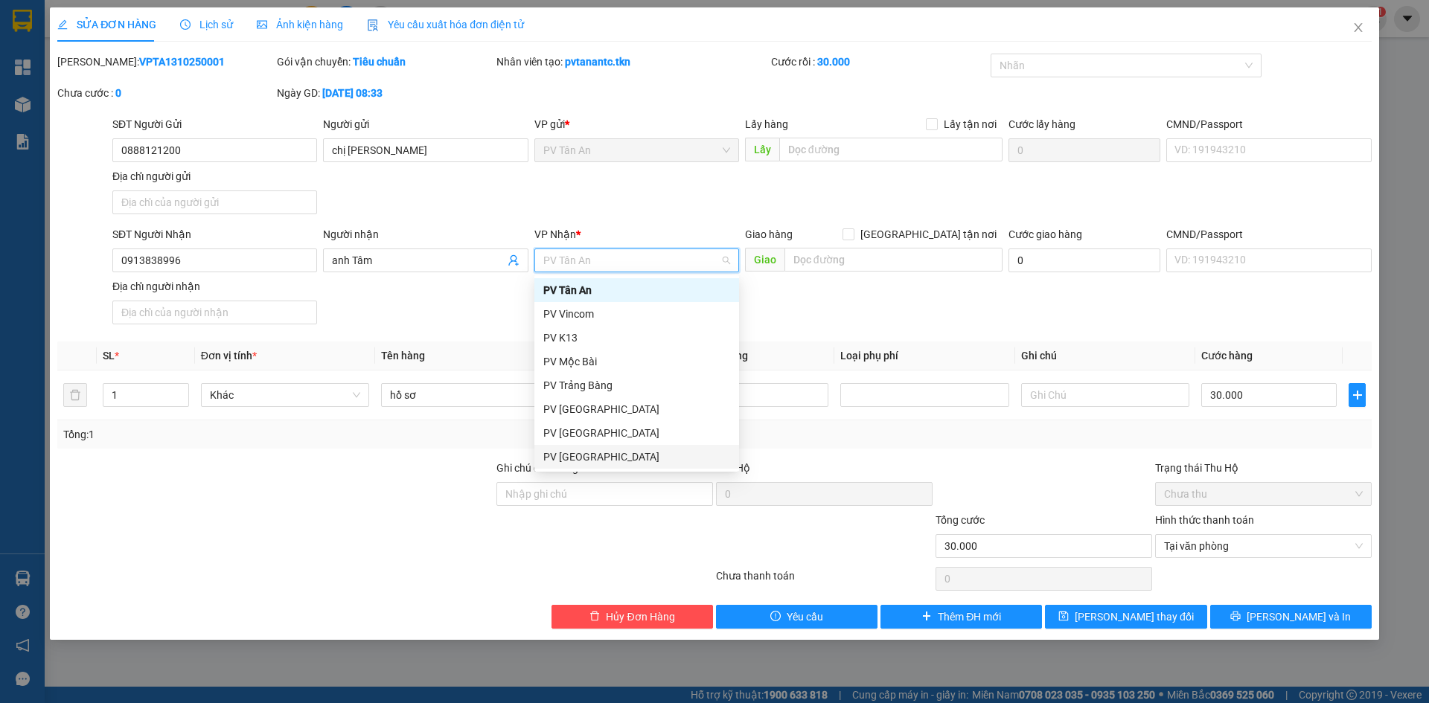
click at [590, 458] on div "PV [GEOGRAPHIC_DATA]" at bounding box center [636, 457] width 187 height 16
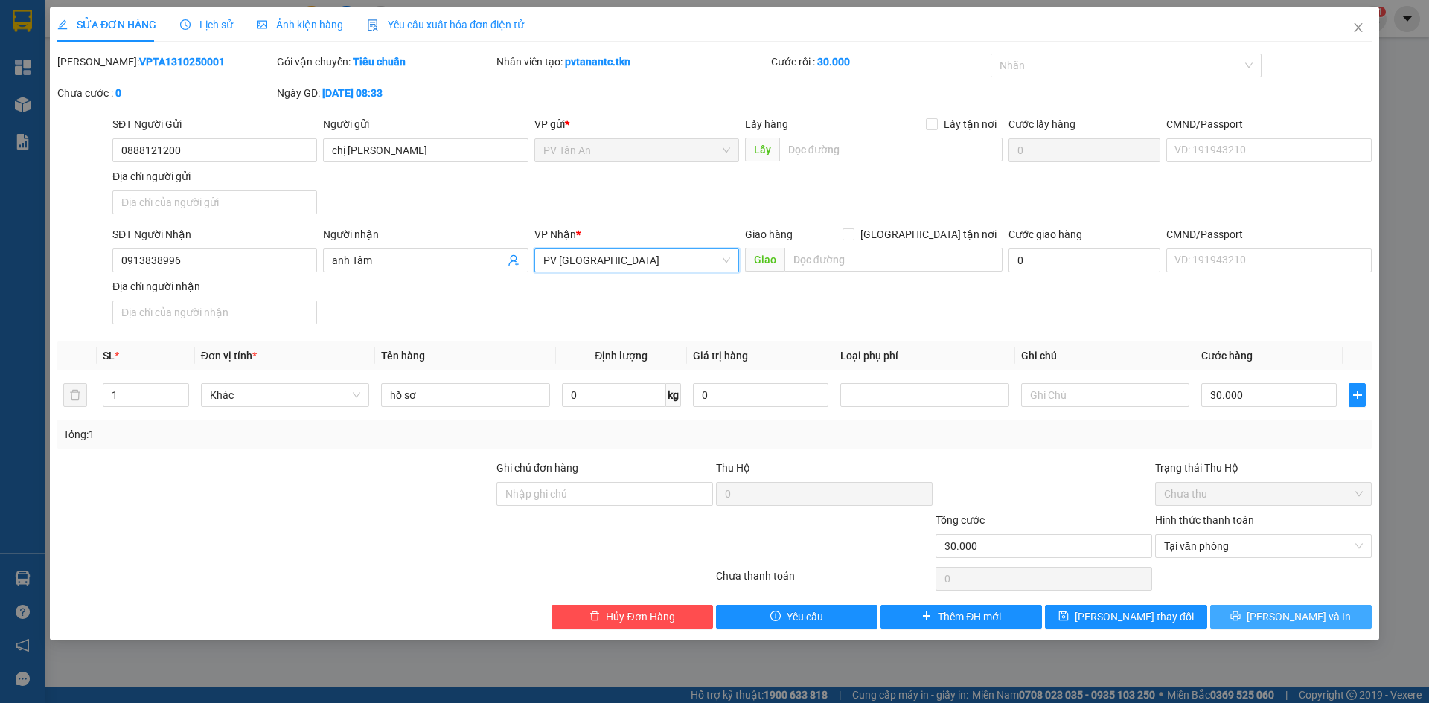
click at [1304, 616] on span "[PERSON_NAME] và In" at bounding box center [1299, 617] width 104 height 16
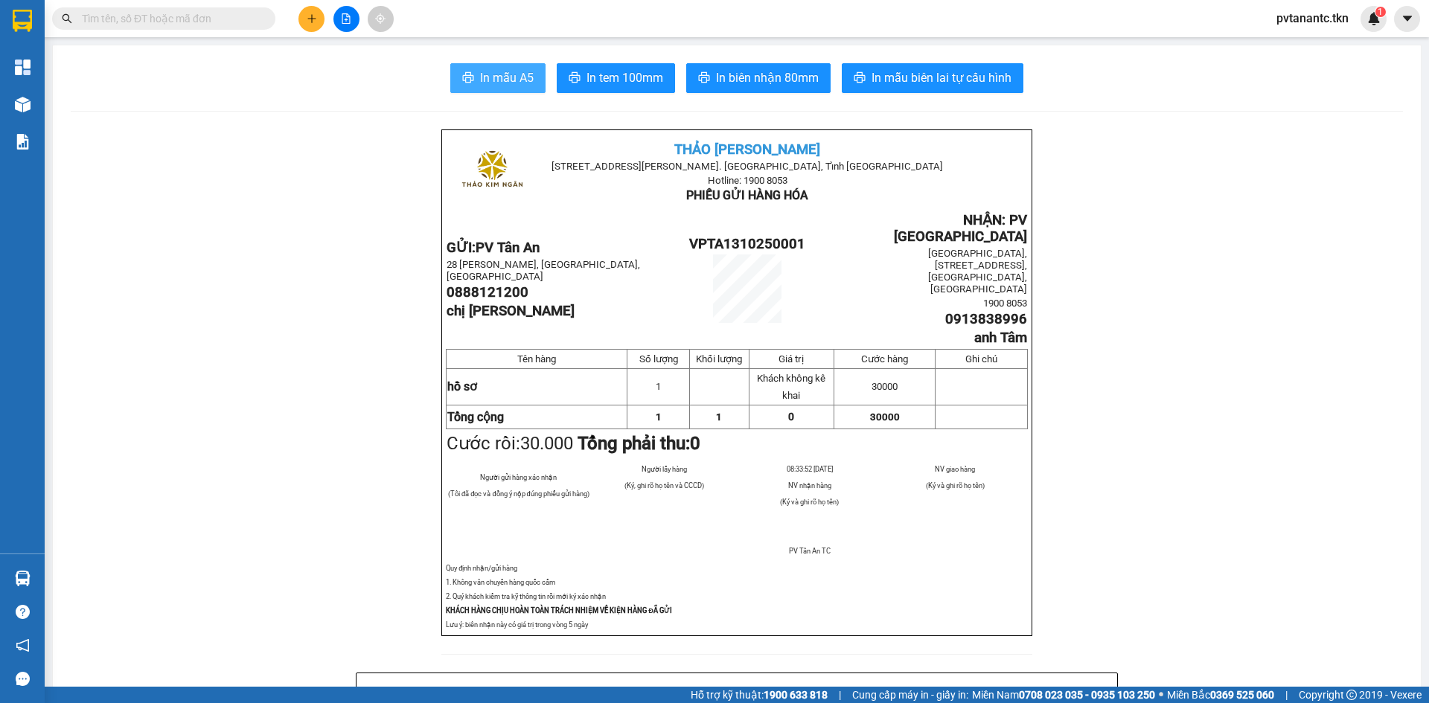
click at [485, 75] on span "In mẫu A5" at bounding box center [507, 77] width 54 height 19
click at [488, 77] on span "In mẫu A5" at bounding box center [507, 77] width 54 height 19
click at [504, 78] on span "In mẫu A5" at bounding box center [507, 77] width 54 height 19
click at [491, 75] on span "In mẫu A5" at bounding box center [507, 77] width 54 height 19
click at [503, 84] on span "In mẫu A5" at bounding box center [507, 77] width 54 height 19
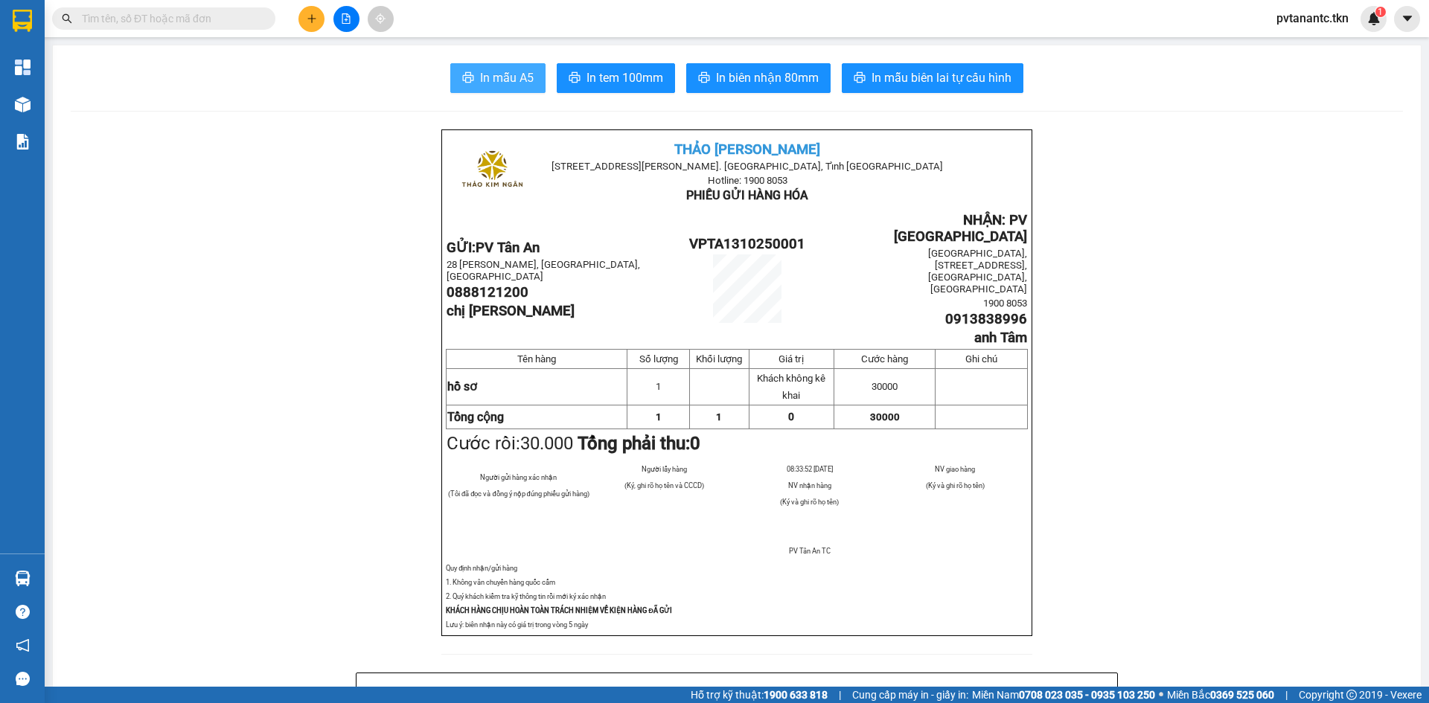
click at [482, 68] on span "In mẫu A5" at bounding box center [507, 77] width 54 height 19
click at [470, 73] on button "In mẫu A5" at bounding box center [497, 78] width 95 height 30
click at [515, 83] on span "In mẫu A5" at bounding box center [507, 77] width 54 height 19
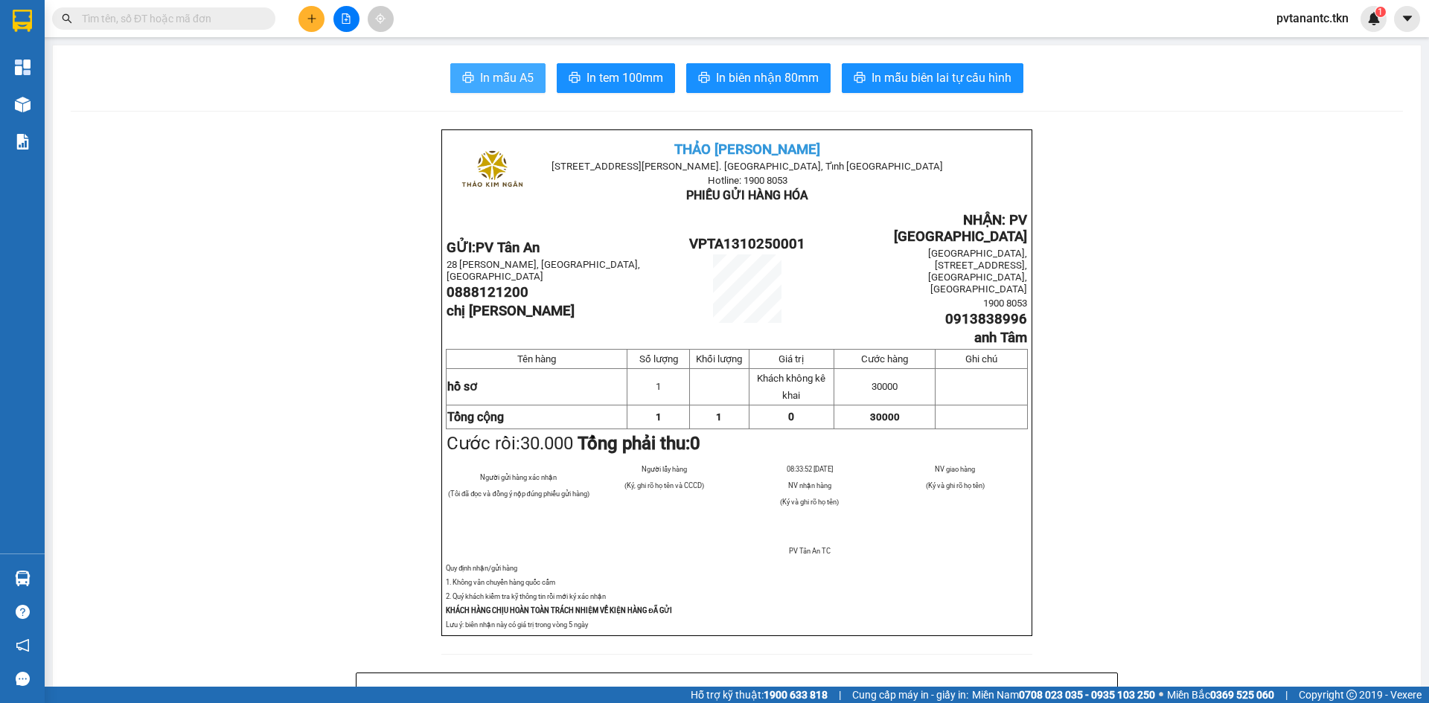
click at [514, 78] on span "In mẫu A5" at bounding box center [507, 77] width 54 height 19
click at [499, 77] on span "In mẫu A5" at bounding box center [507, 77] width 54 height 19
click at [487, 73] on span "In mẫu A5" at bounding box center [507, 77] width 54 height 19
click at [512, 71] on span "In mẫu A5" at bounding box center [507, 77] width 54 height 19
click at [525, 74] on span "In mẫu A5" at bounding box center [507, 77] width 54 height 19
